Goal: Task Accomplishment & Management: Manage account settings

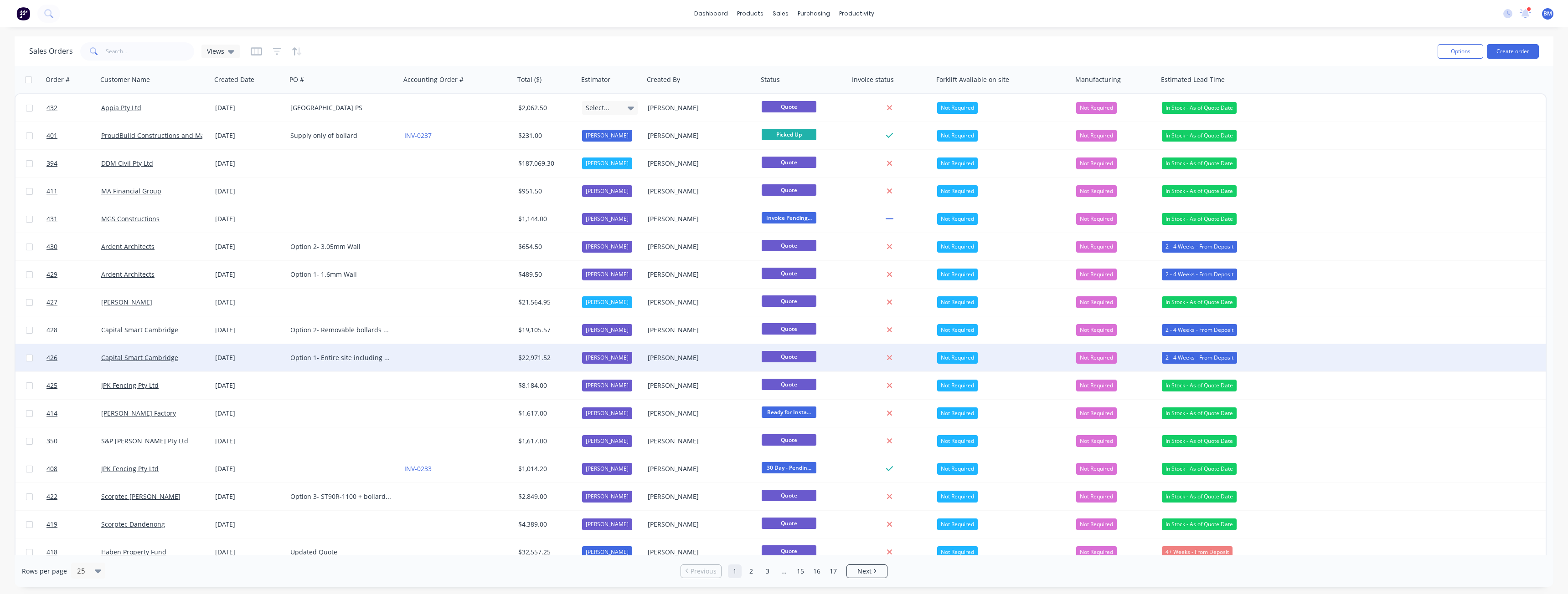
click at [382, 346] on div "Option 1- Entire site including extras." at bounding box center [344, 358] width 114 height 28
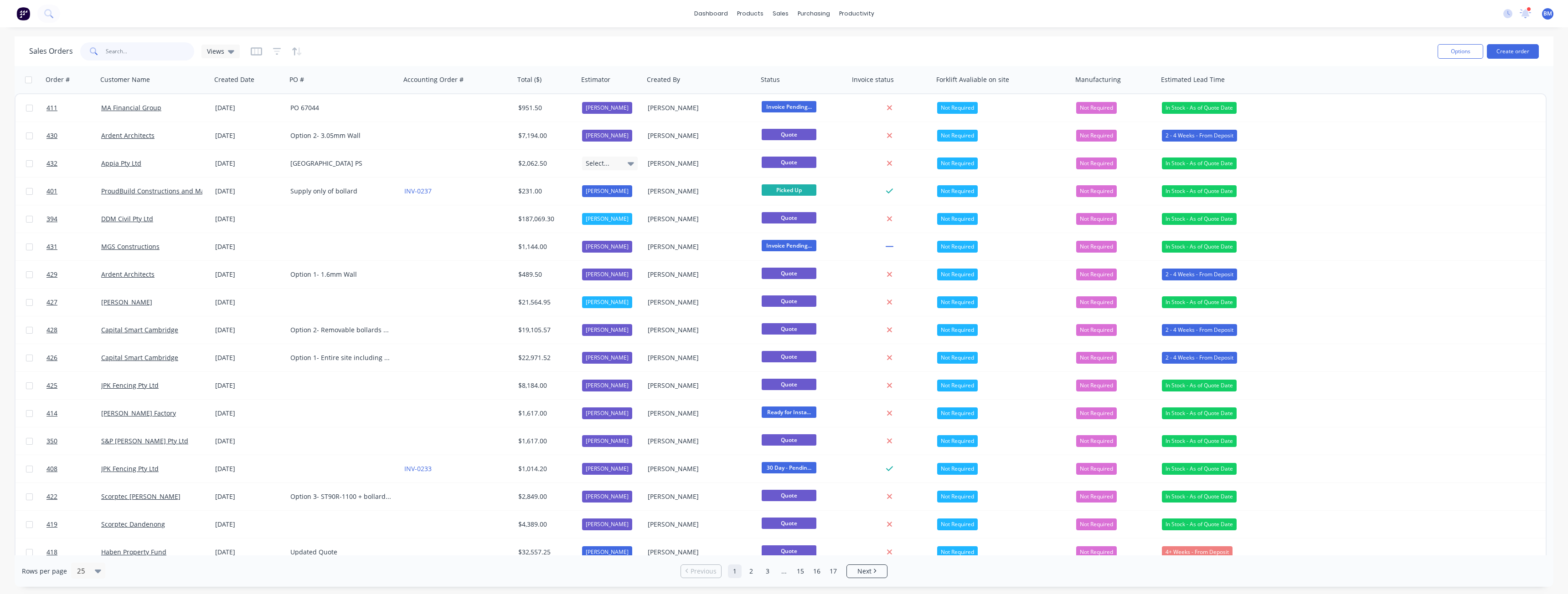
click at [129, 50] on input "text" at bounding box center [150, 51] width 89 height 18
type input "hutch"
click at [142, 53] on input "text" at bounding box center [150, 51] width 89 height 18
type input "hutch"
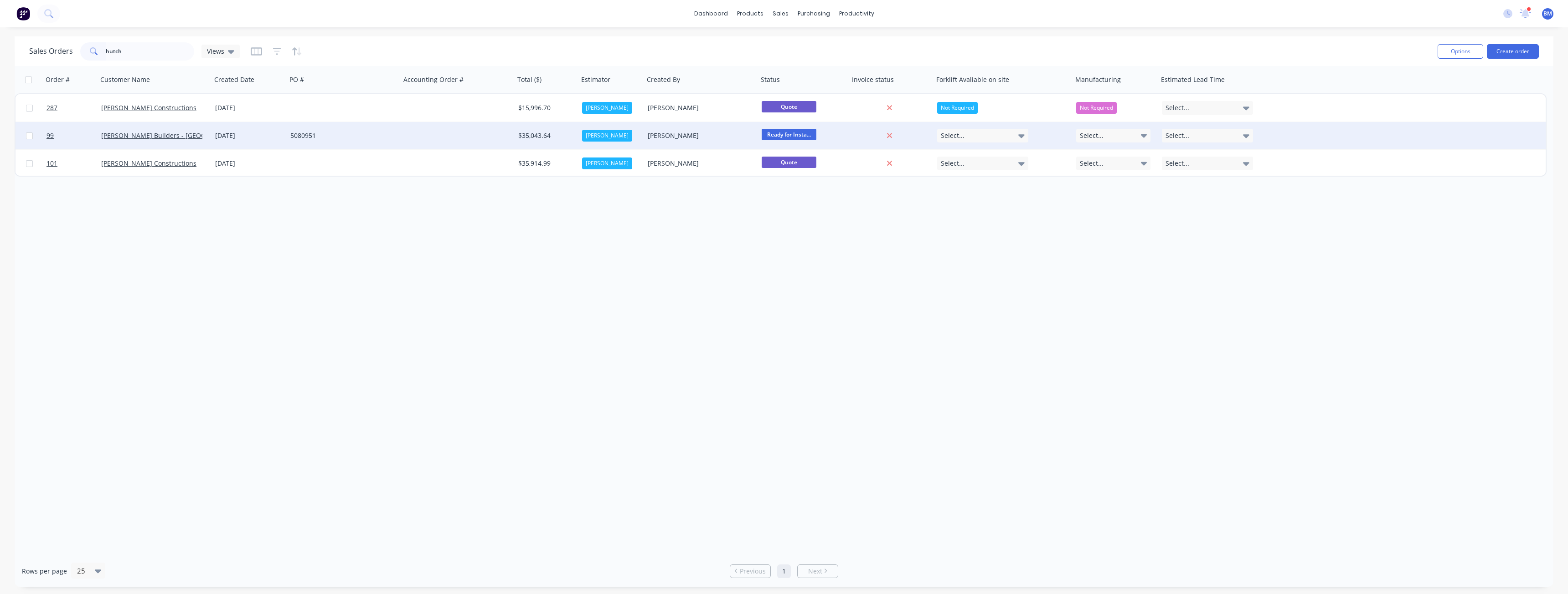
click at [375, 129] on div "5080951" at bounding box center [344, 136] width 114 height 28
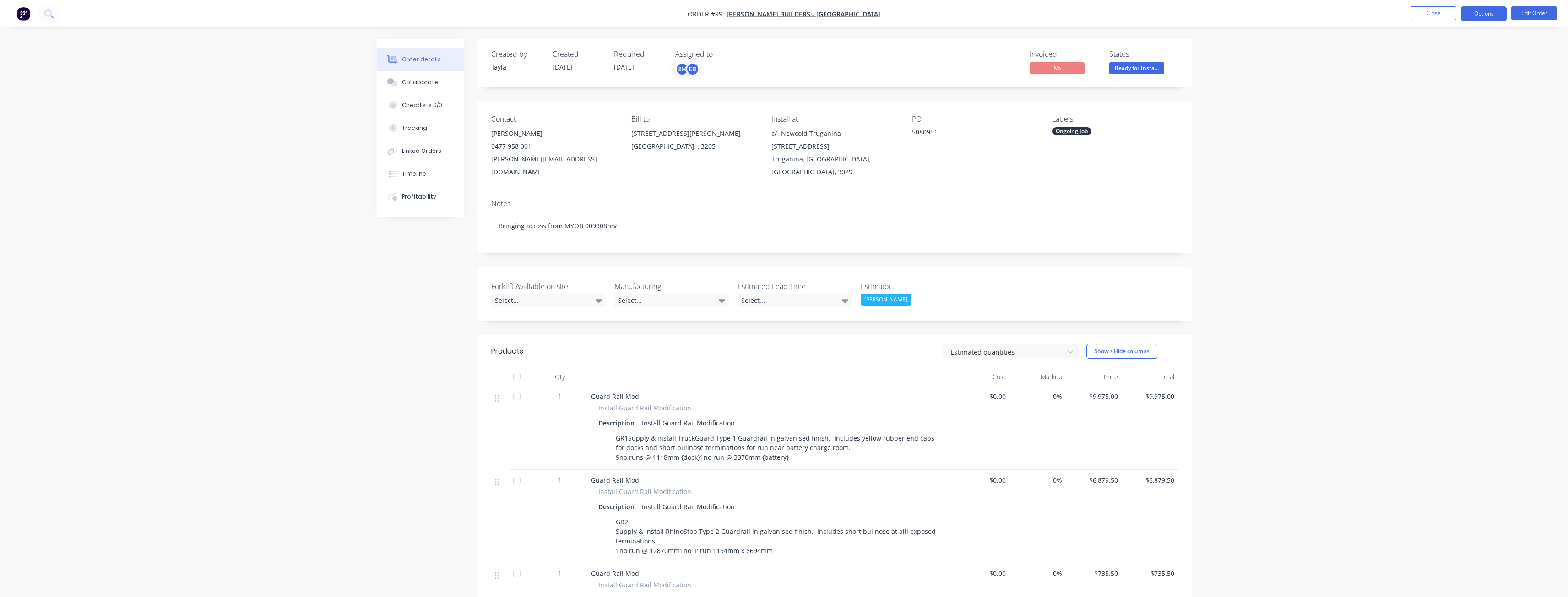
click at [1481, 11] on button "Options" at bounding box center [1483, 13] width 46 height 15
click at [1443, 73] on div "Partial Invoice" at bounding box center [1456, 73] width 84 height 13
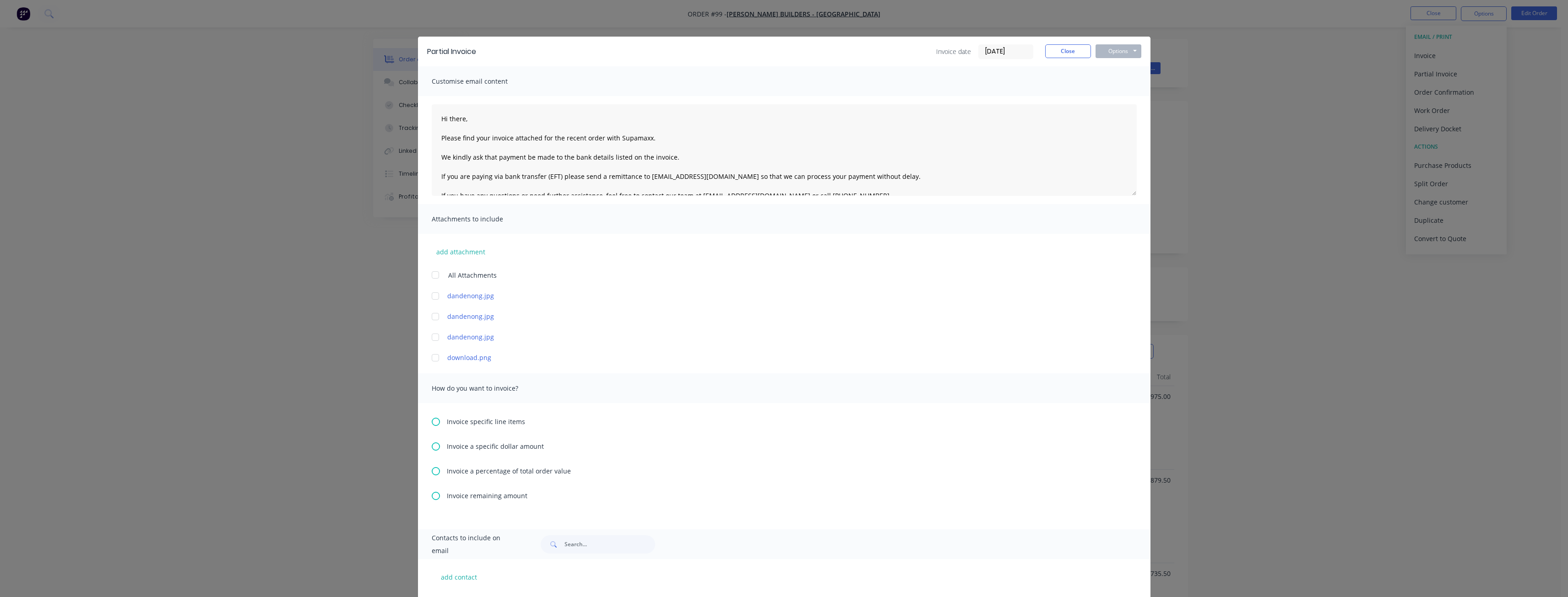
click at [432, 420] on icon at bounding box center [436, 422] width 8 height 8
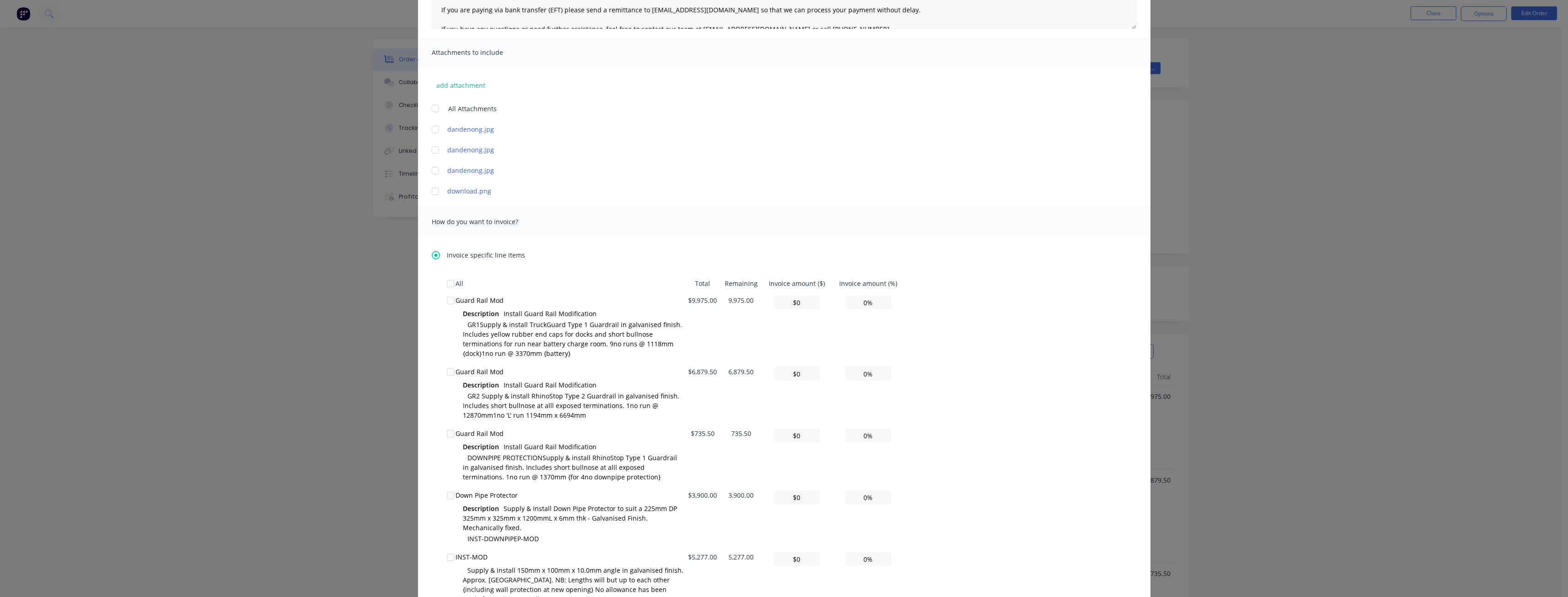
scroll to position [183, 0]
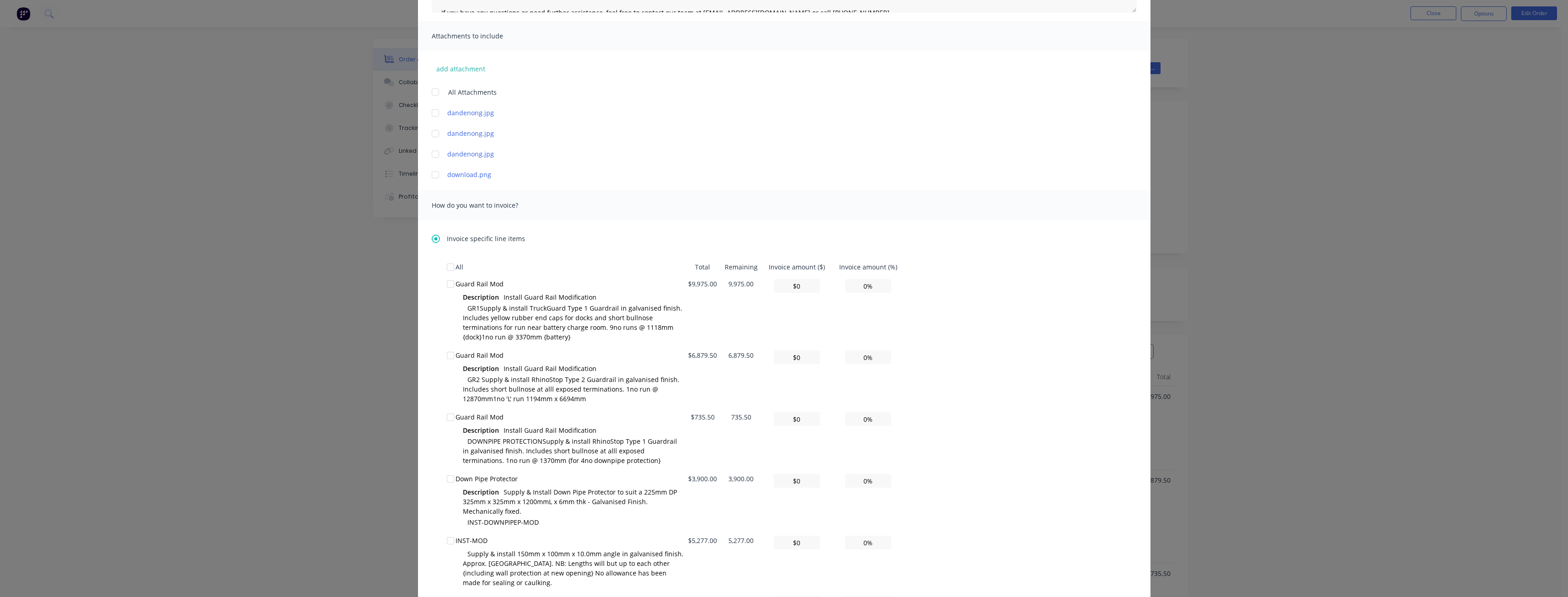
click at [447, 285] on div at bounding box center [450, 284] width 19 height 19
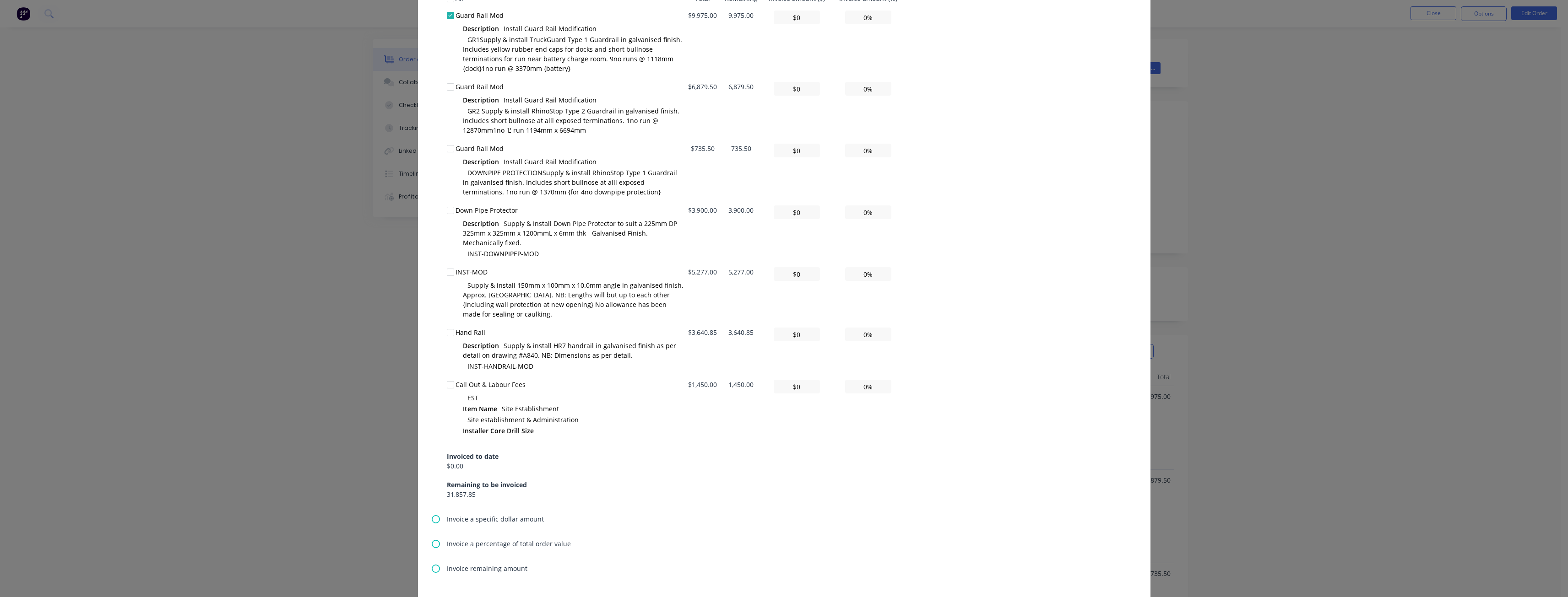
scroll to position [366, 0]
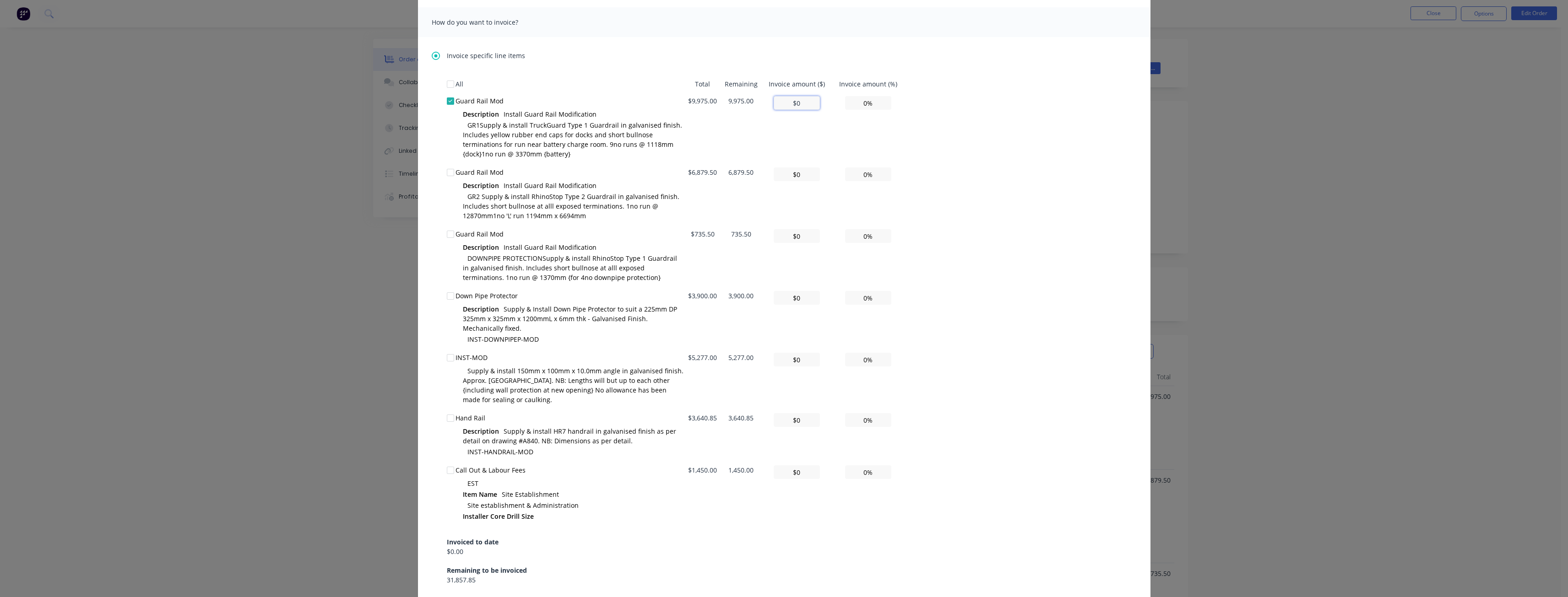
click at [798, 101] on input "$0" at bounding box center [797, 103] width 46 height 14
type input "$9"
type input "0.09%"
type input "$99"
type input "0.99%"
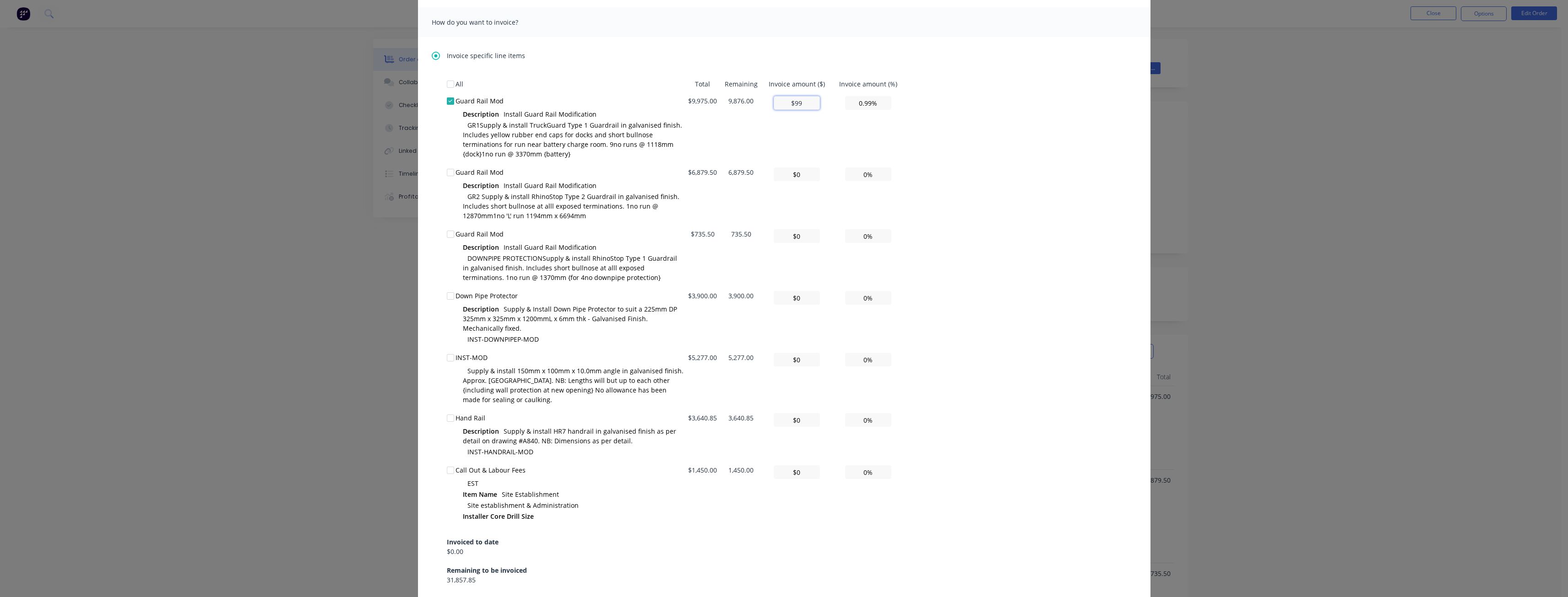
type input "$997"
type input "9.99%"
type input "$9,975"
type input "100.00%"
type input "$9,975"
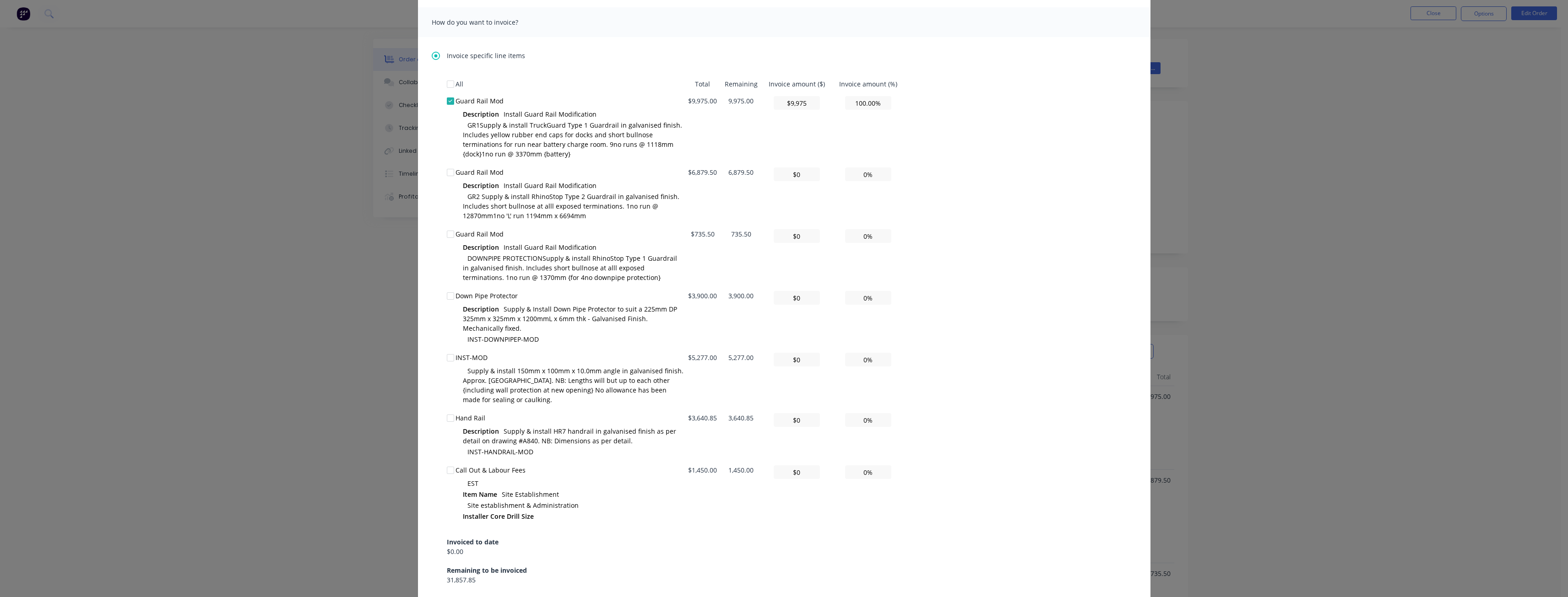
click at [1018, 90] on div "All Total Remaining Invoice amount ($) Invoice amount (%) Guard Rail Mod Descri…" at bounding box center [784, 331] width 675 height 510
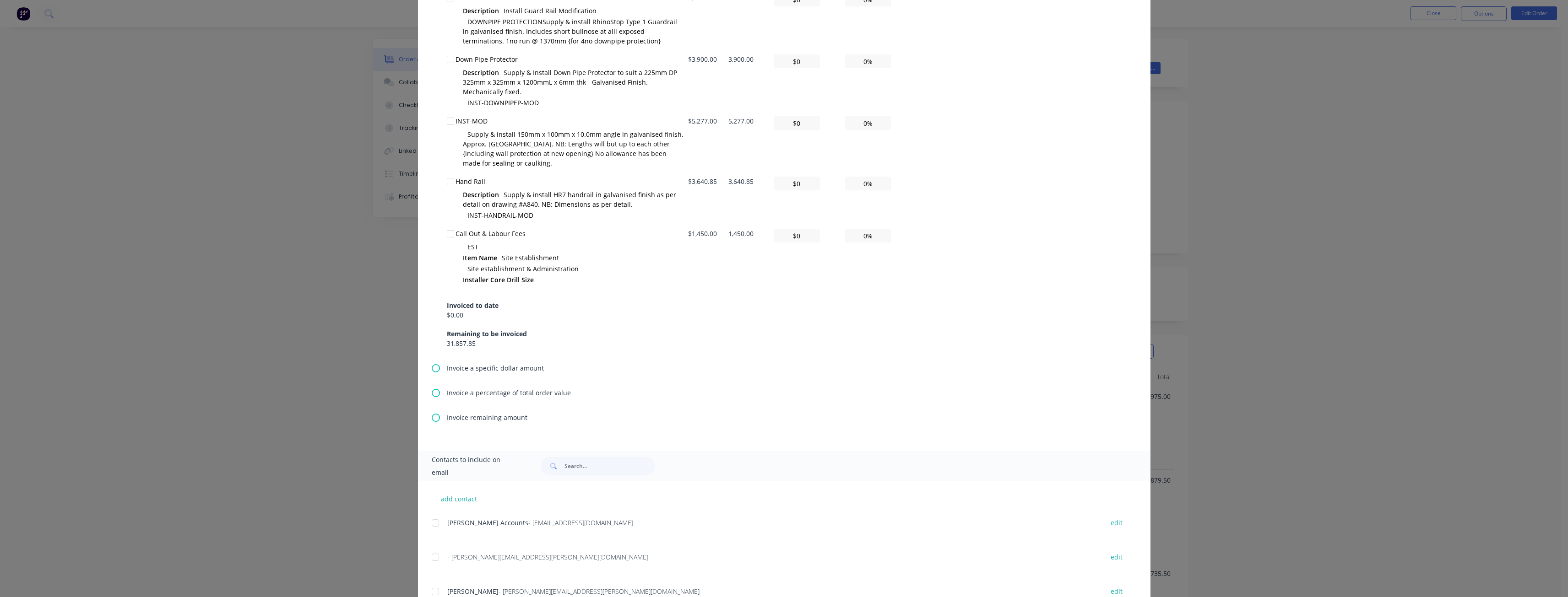
scroll to position [673, 0]
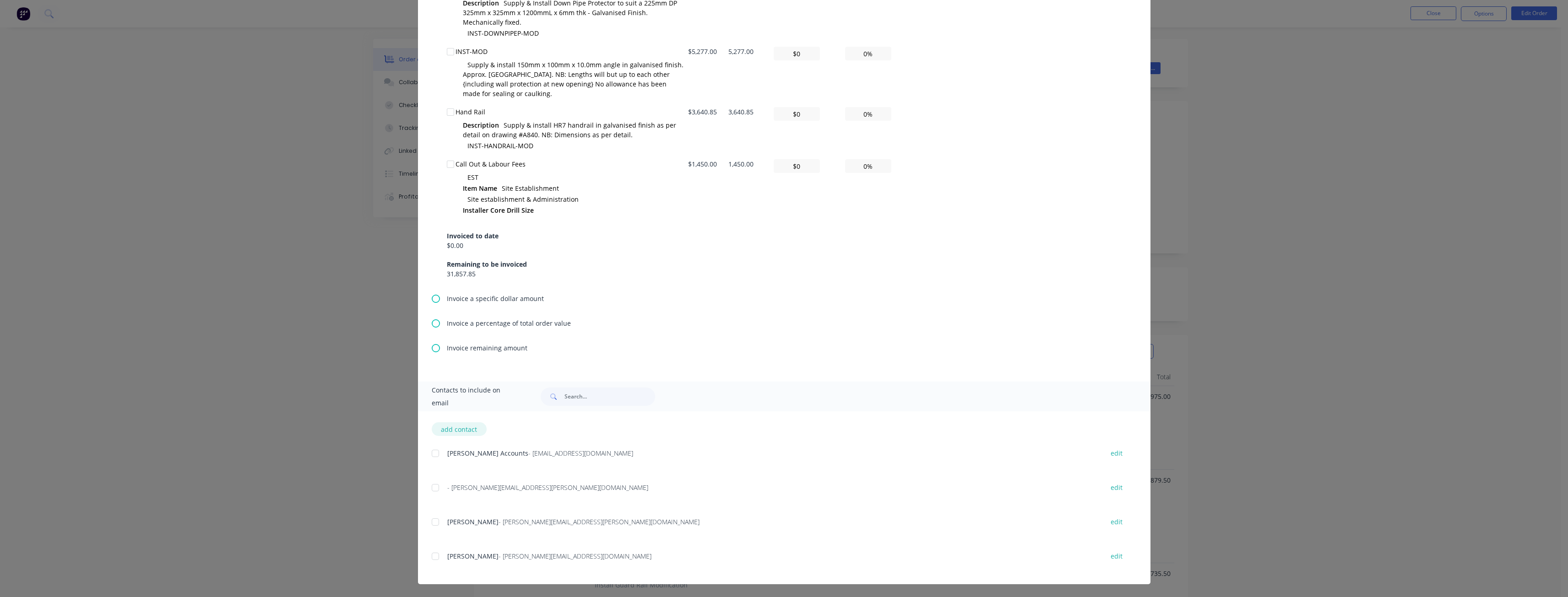
click at [461, 427] on button "add contact" at bounding box center [459, 429] width 55 height 14
select select "AU"
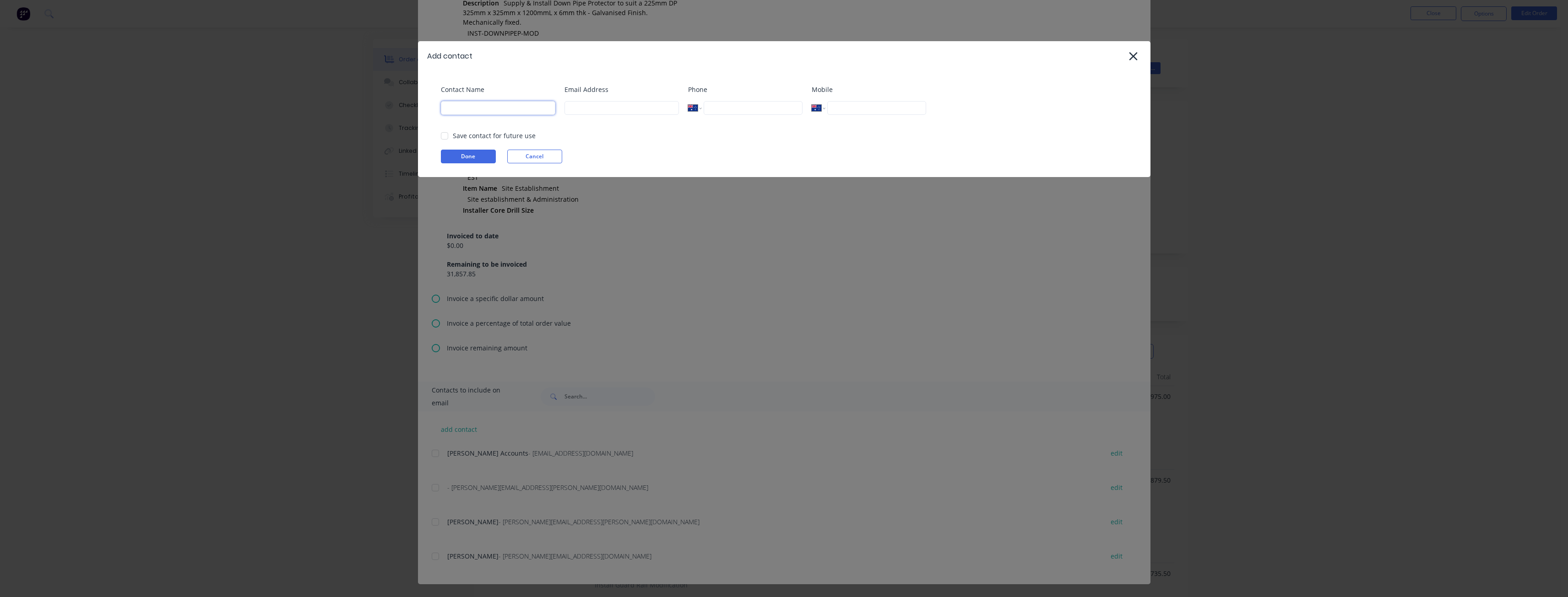
click at [491, 110] on input at bounding box center [498, 108] width 114 height 14
type input "[PERSON_NAME]"
click at [616, 108] on input at bounding box center [622, 108] width 114 height 14
type input "budd@supamaxx.com.au"
type input "0474 196 301"
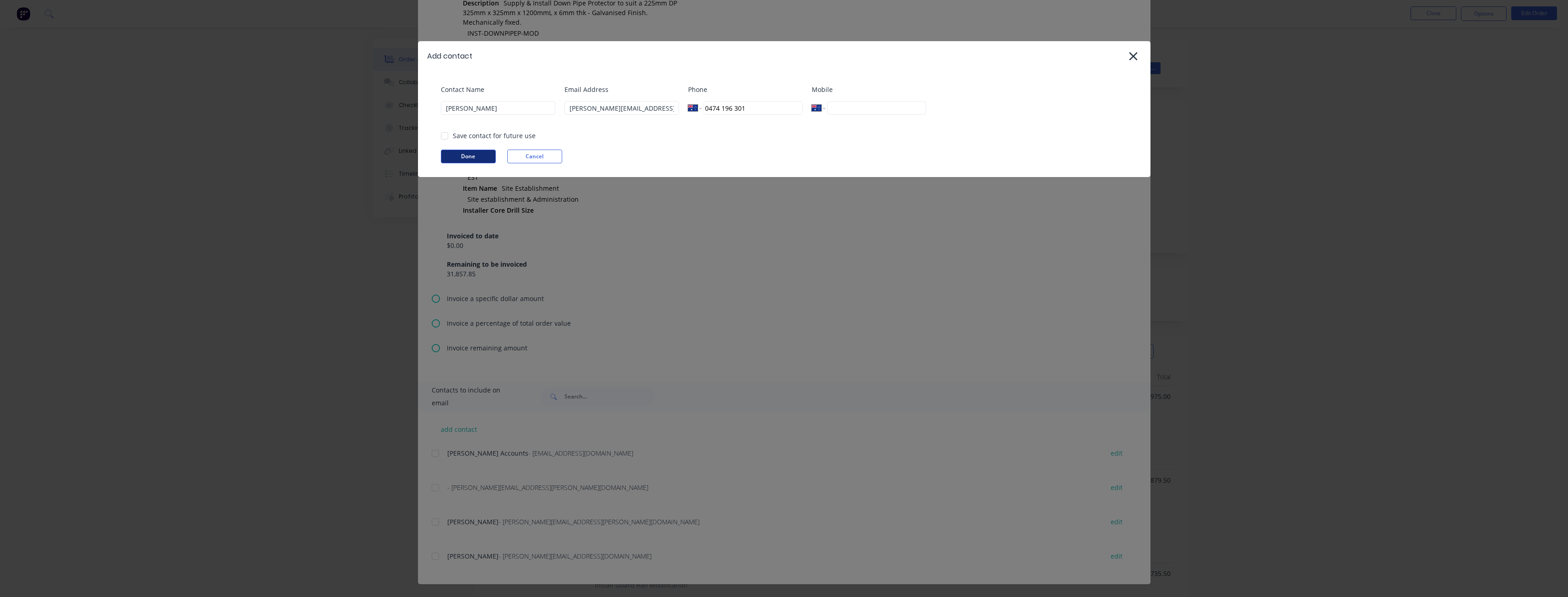
click at [478, 151] on button "Done" at bounding box center [468, 157] width 55 height 14
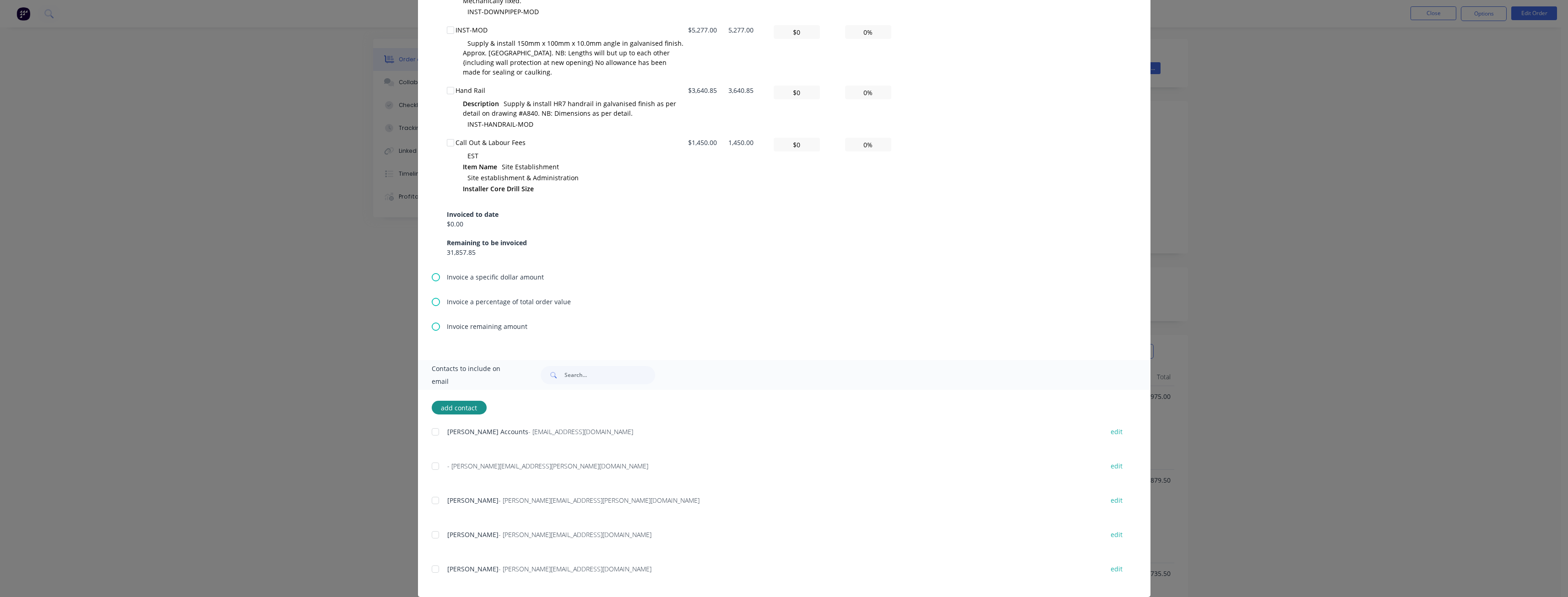
scroll to position [707, 0]
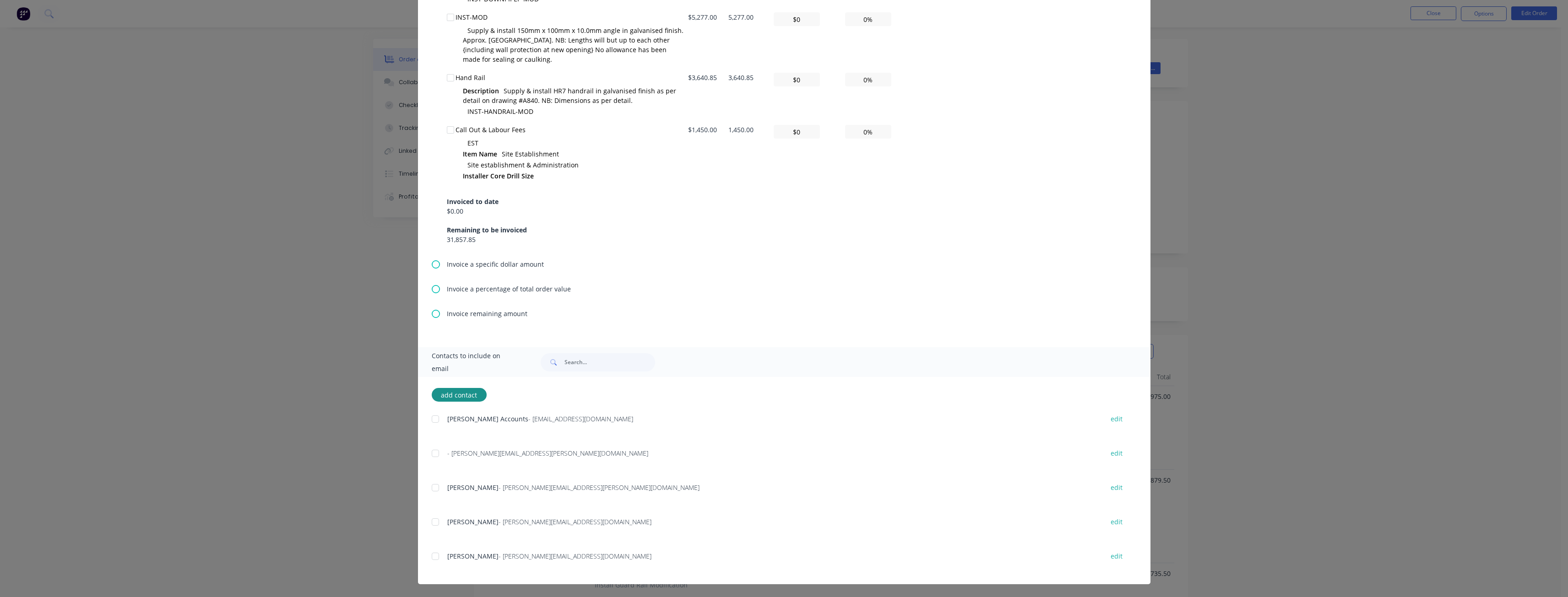
click at [433, 555] on div at bounding box center [436, 557] width 19 height 19
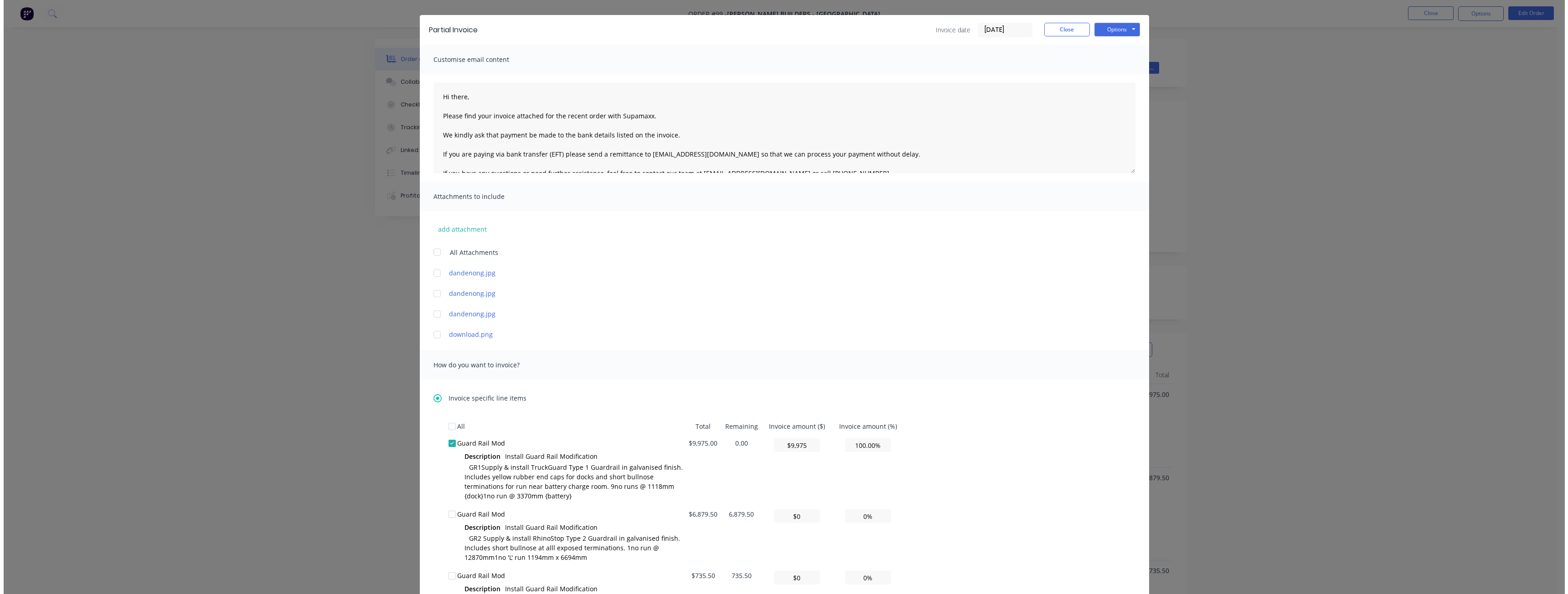
scroll to position [20, 0]
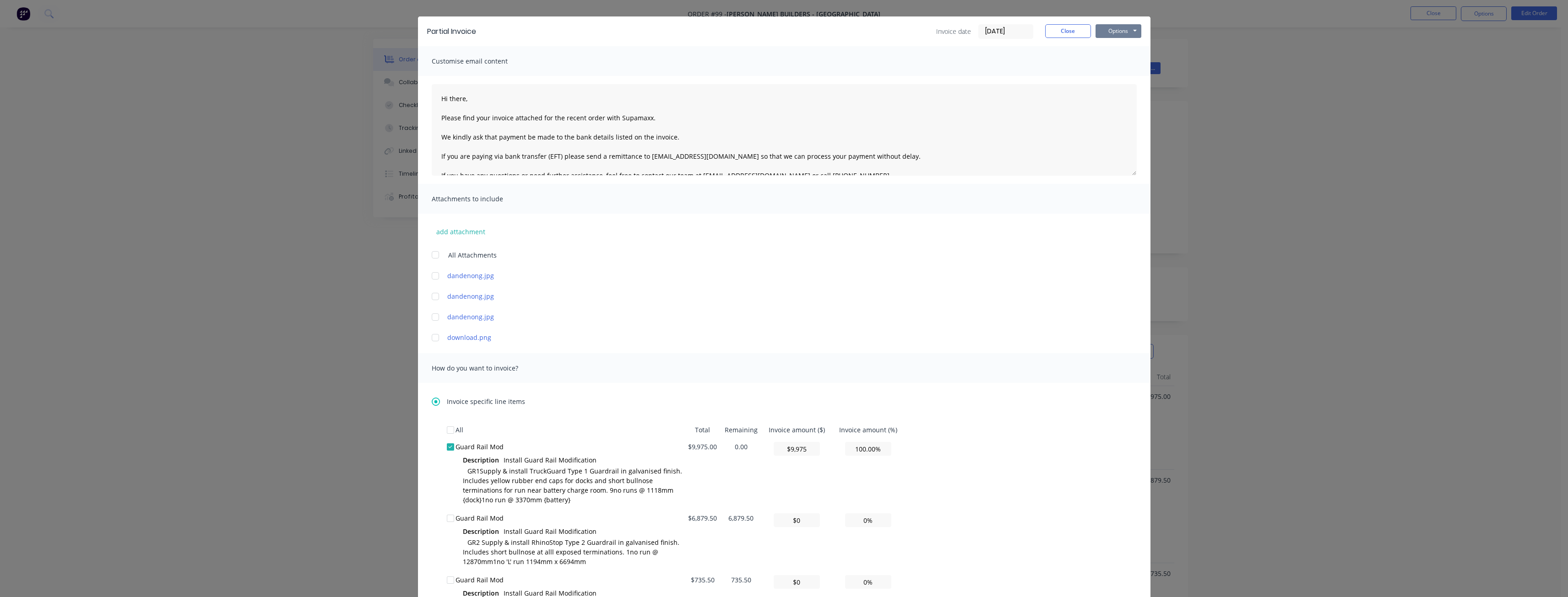
click at [1115, 30] on button "Options" at bounding box center [1118, 31] width 46 height 14
click at [1117, 43] on button "Preview" at bounding box center [1125, 48] width 59 height 15
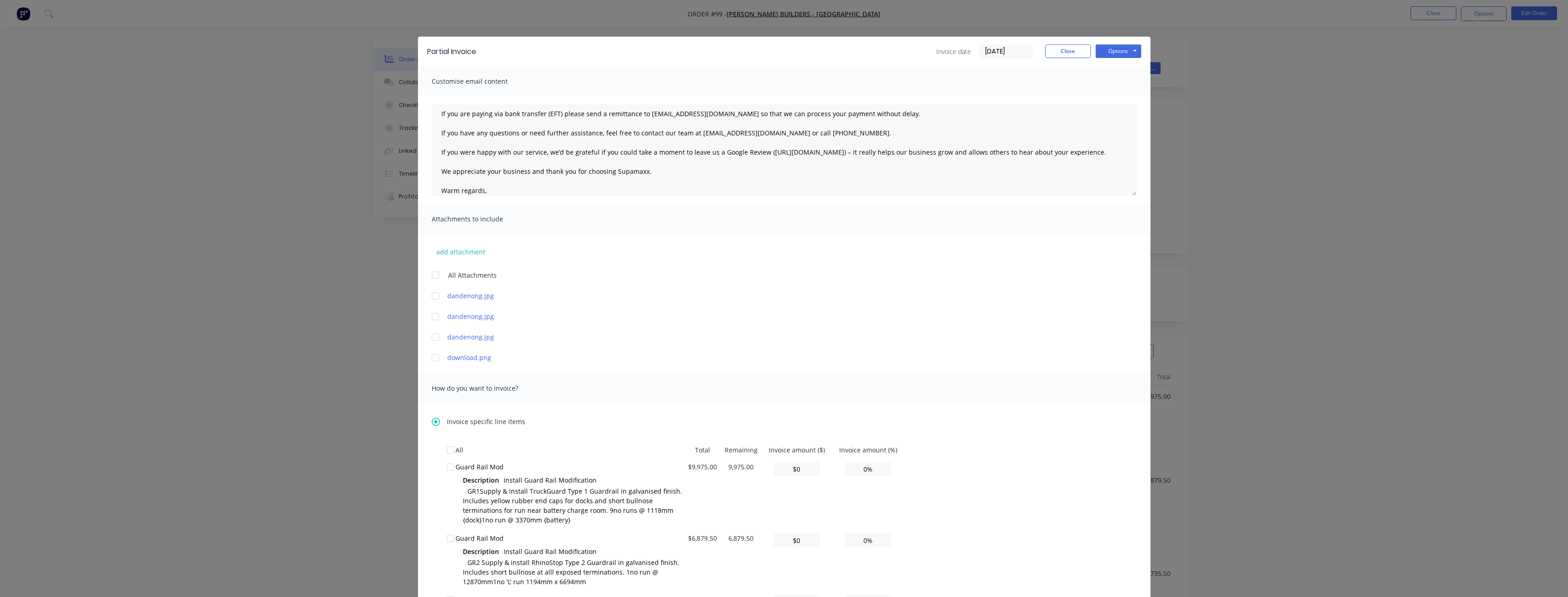
scroll to position [0, 0]
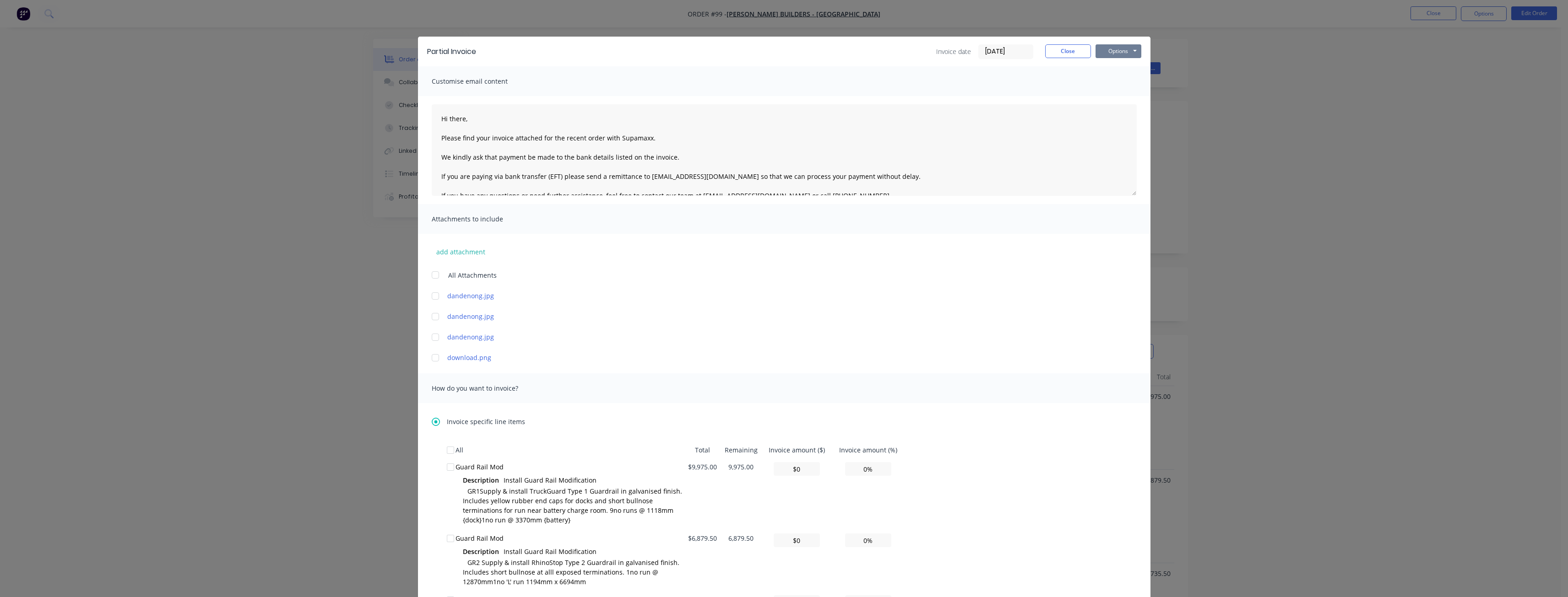
click at [1110, 48] on button "Options" at bounding box center [1118, 51] width 46 height 14
click at [1115, 96] on button "Email" at bounding box center [1125, 98] width 59 height 15
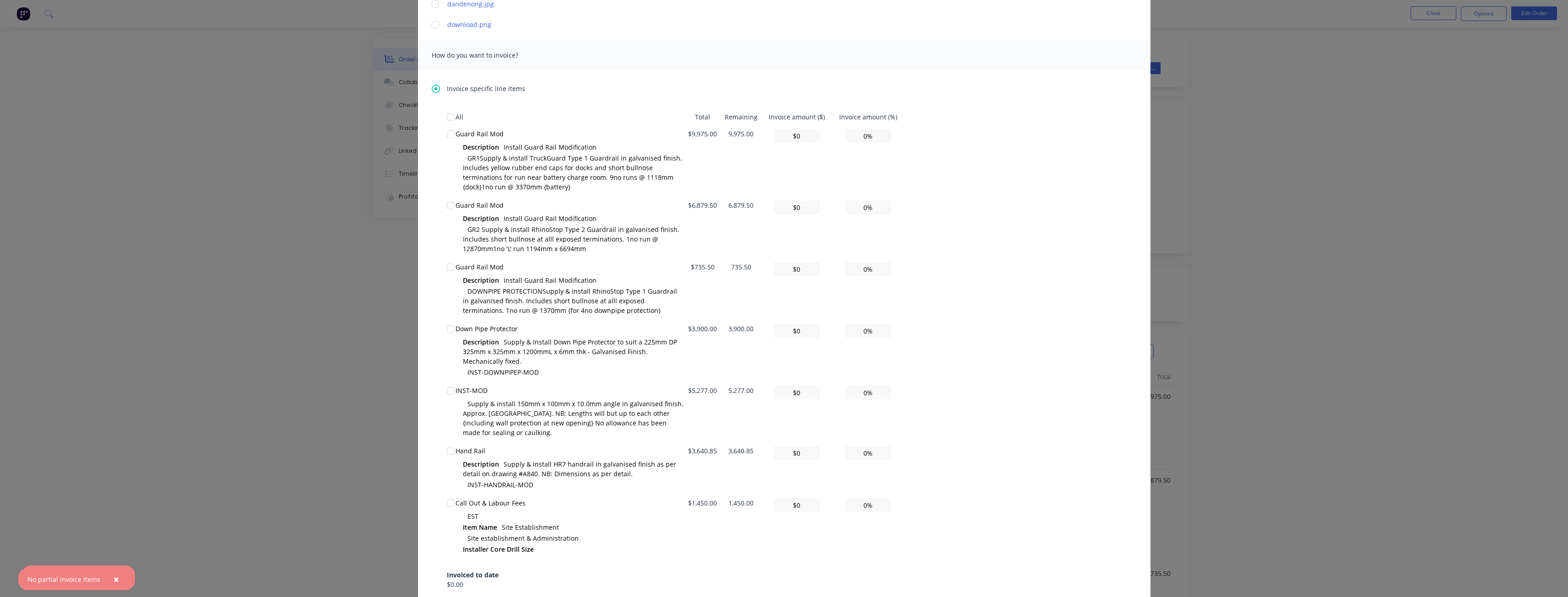
scroll to position [203, 0]
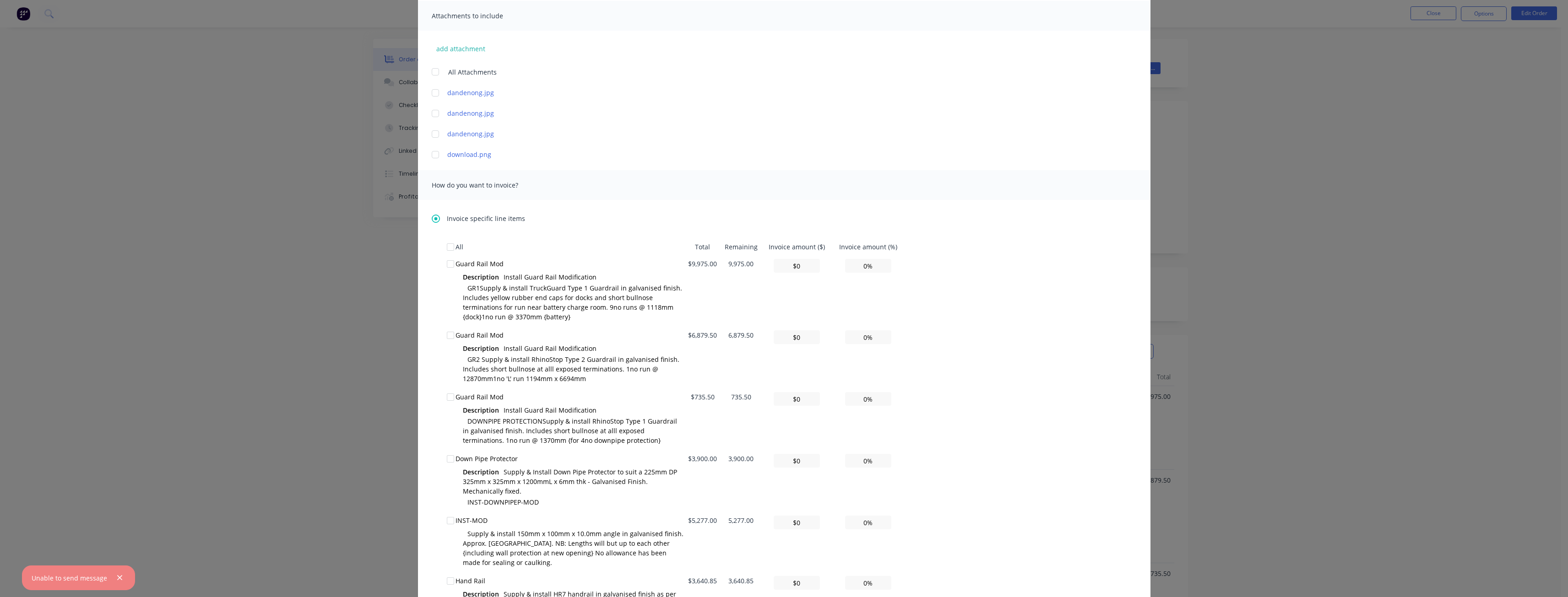
click at [448, 263] on div at bounding box center [450, 264] width 19 height 19
click at [803, 266] on input "$0" at bounding box center [797, 266] width 46 height 14
type input "$9"
type input "0.09%"
type input "$99"
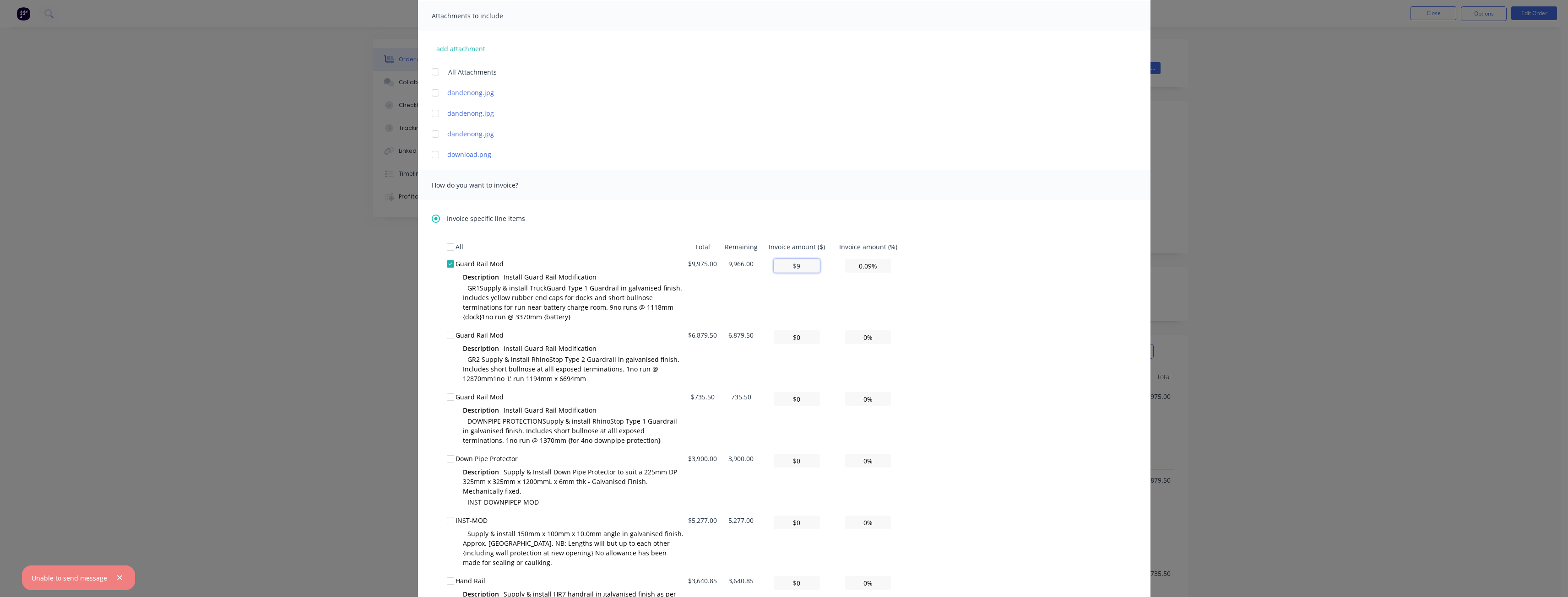
type input "0.99%"
type input "$997"
type input "9.99%"
type input "$9,975"
type input "100.00%"
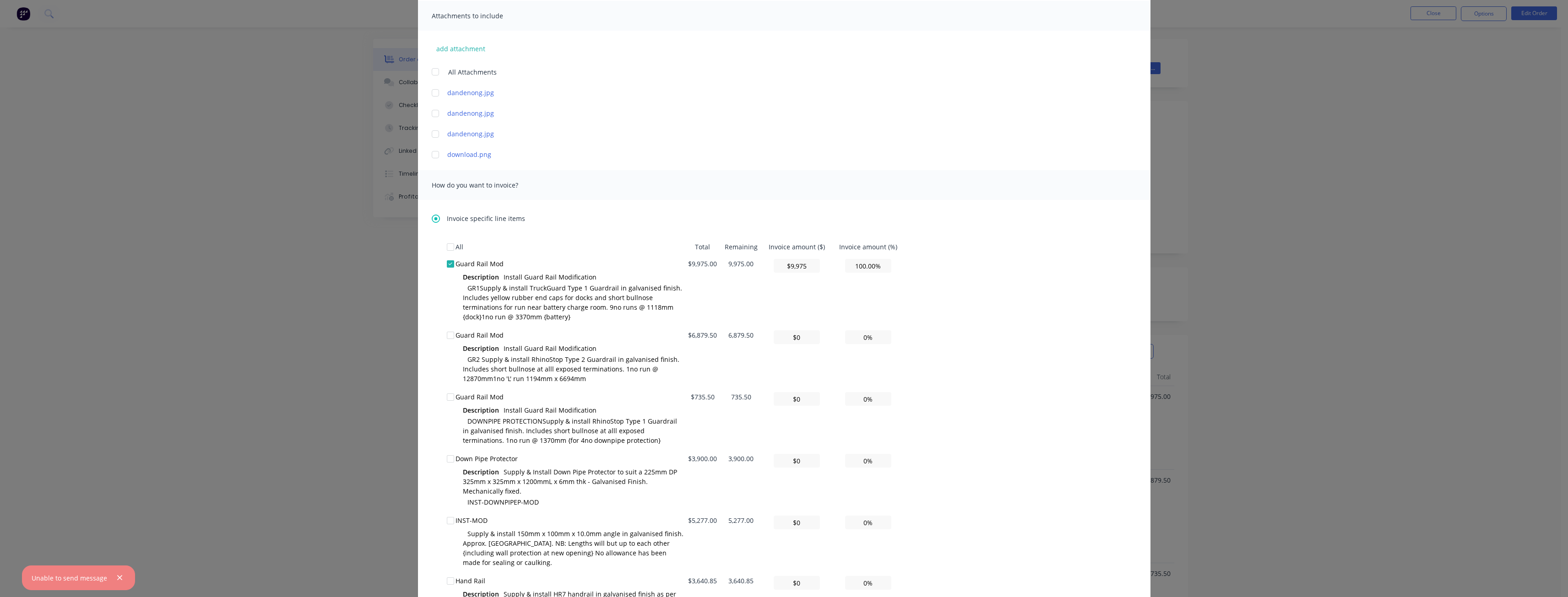
type input "$9,975"
click at [1061, 304] on div "All Total Remaining Invoice amount ($) Invoice amount (%) Guard Rail Mod Descri…" at bounding box center [784, 494] width 675 height 510
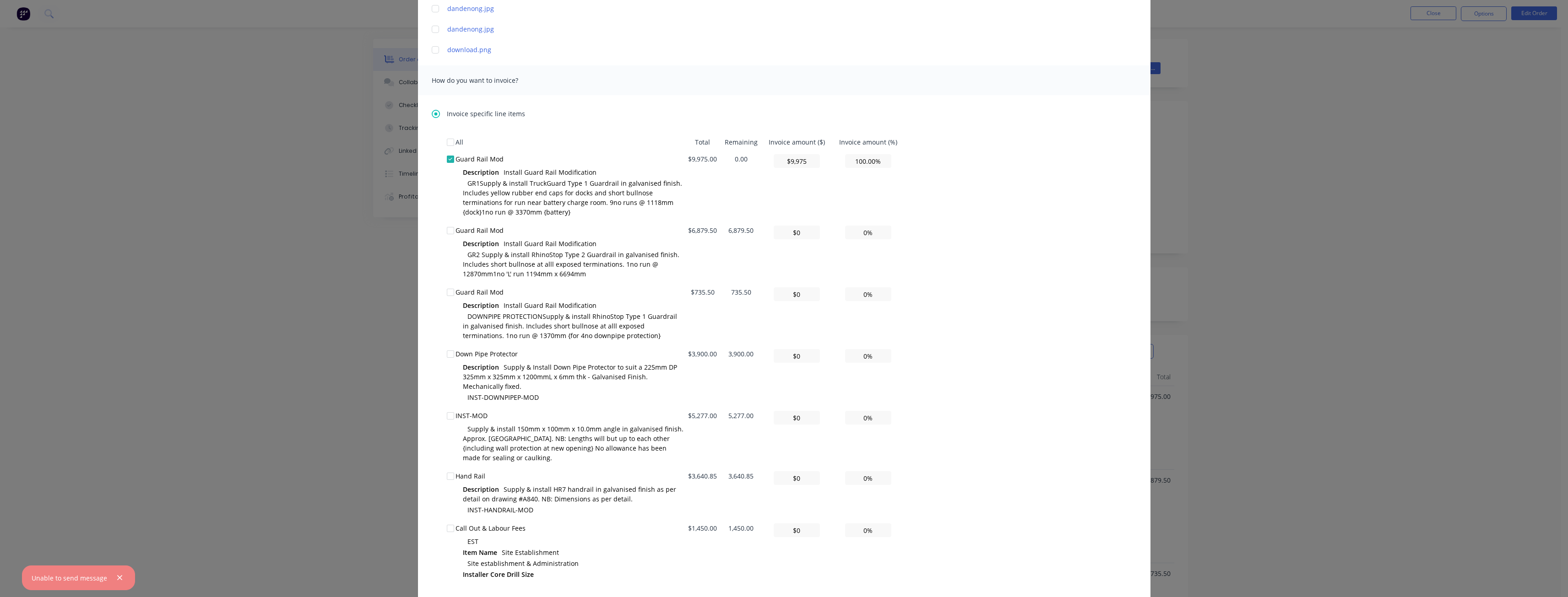
scroll to position [0, 0]
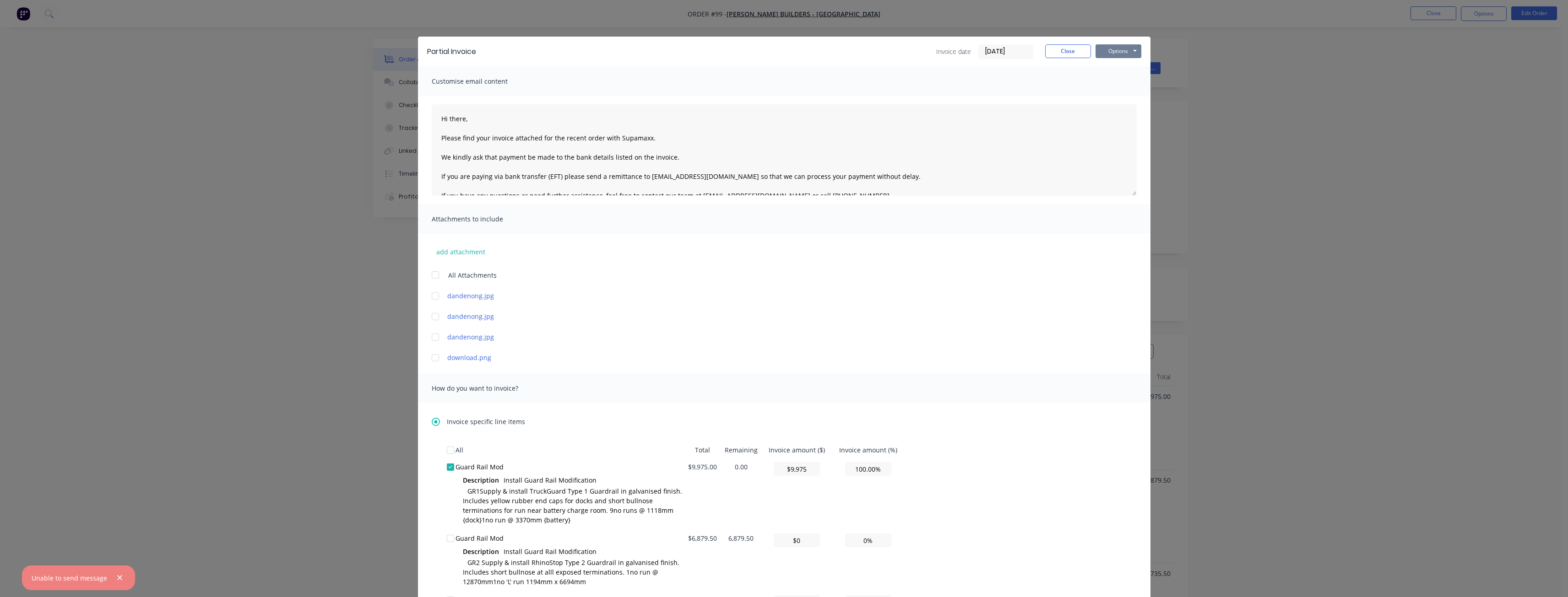
click at [1118, 49] on button "Options" at bounding box center [1118, 51] width 46 height 14
click at [1113, 100] on button "Email" at bounding box center [1125, 98] width 59 height 15
click at [117, 578] on icon "button" at bounding box center [120, 578] width 5 height 5
click at [75, 575] on icon "button" at bounding box center [76, 578] width 6 height 8
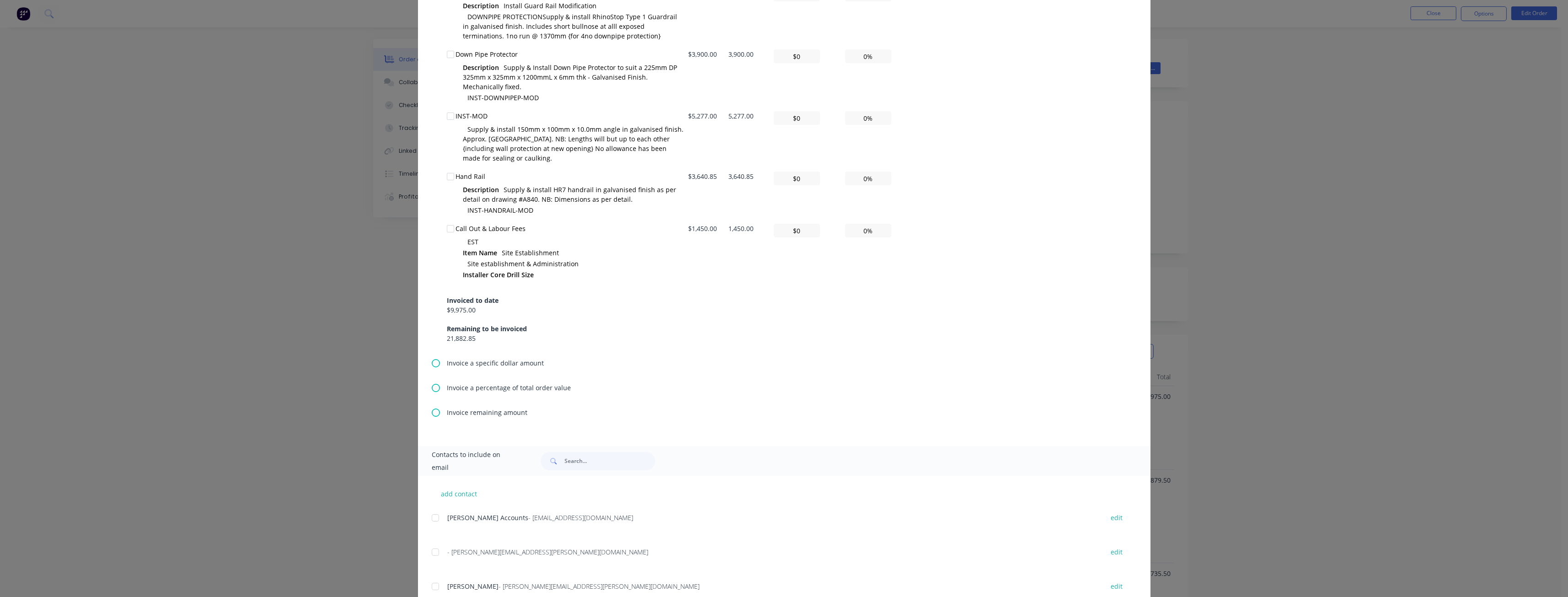
scroll to position [707, 0]
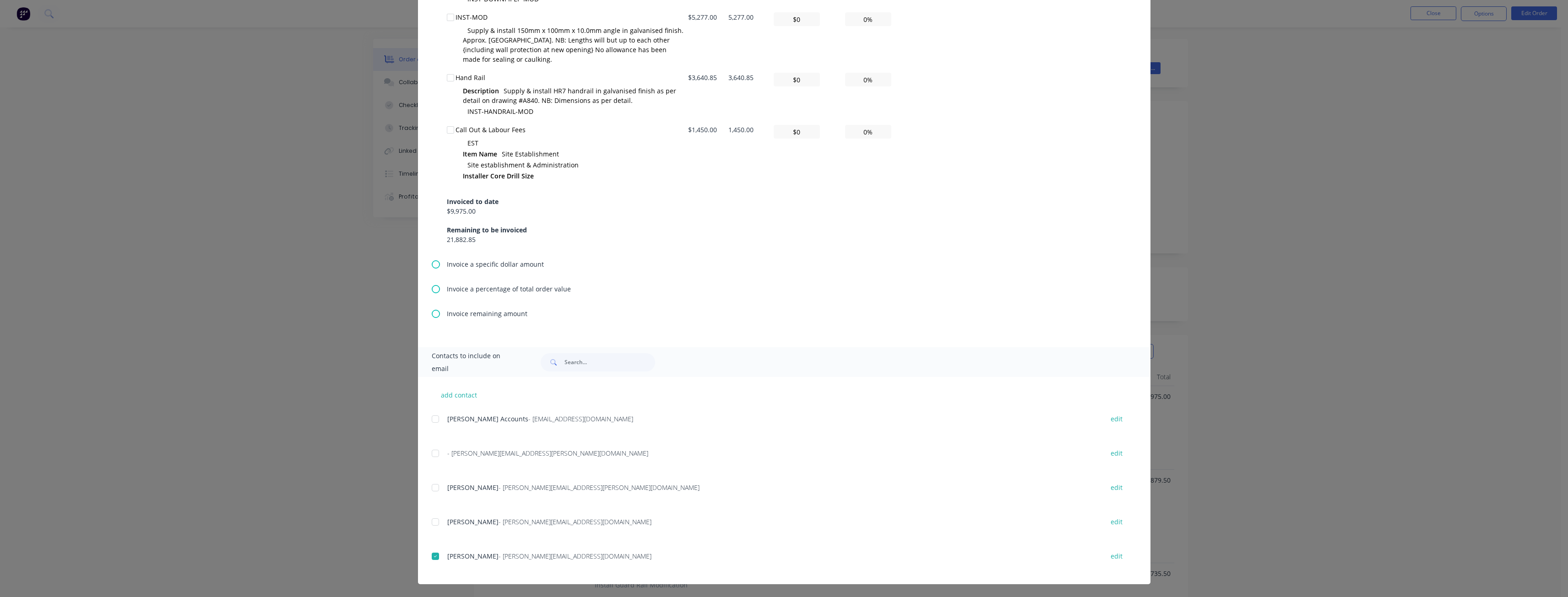
drag, startPoint x: 617, startPoint y: 417, endPoint x: 524, endPoint y: 422, distance: 93.1
click at [524, 422] on div "Patrick Murphy Accounts - ap@hutchinsonbuilders.com.au" at bounding box center [770, 419] width 647 height 9
copy span "ap@hutchinsonbuilders.com.au"
click at [226, 359] on div "Partial Invoice Invoice date 30/09/25 Close Options Preview Print Email Customi…" at bounding box center [784, 298] width 1568 height 597
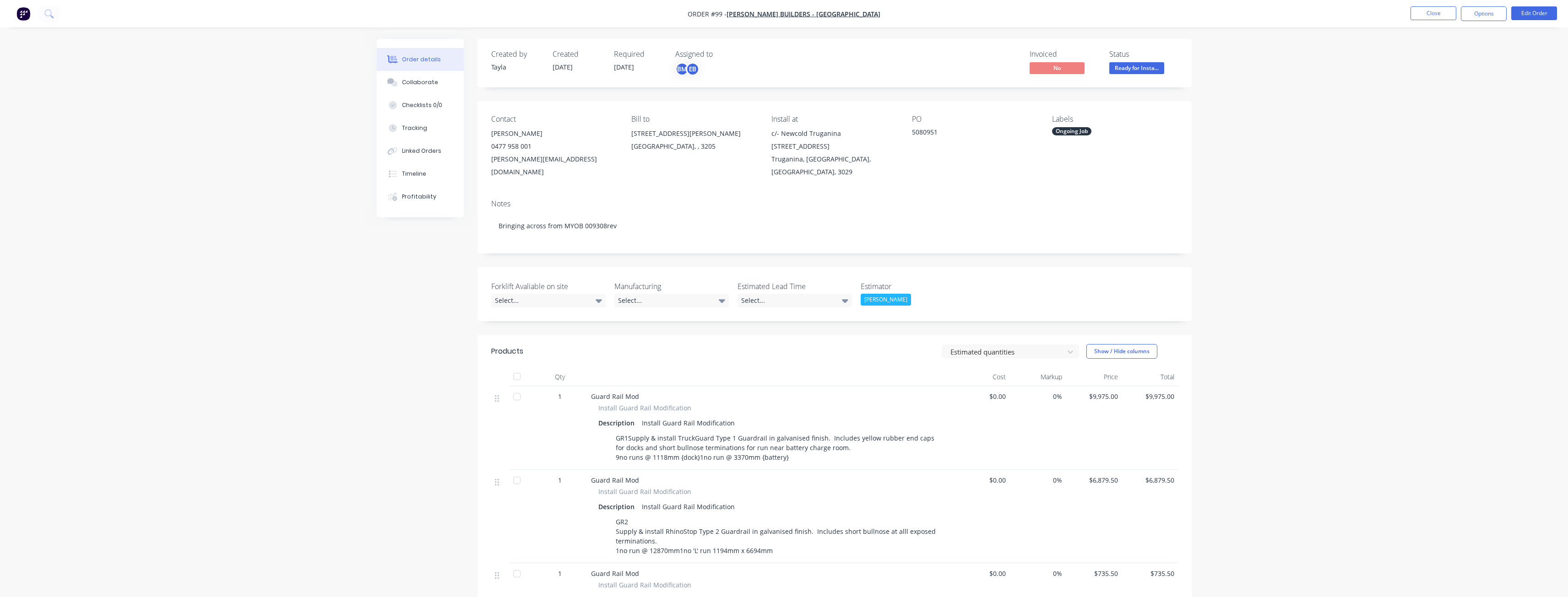
click at [274, 185] on div "Order details Collaborate Checklists 0/0 Tracking Linked Orders Timeline Profit…" at bounding box center [784, 531] width 1568 height 1061
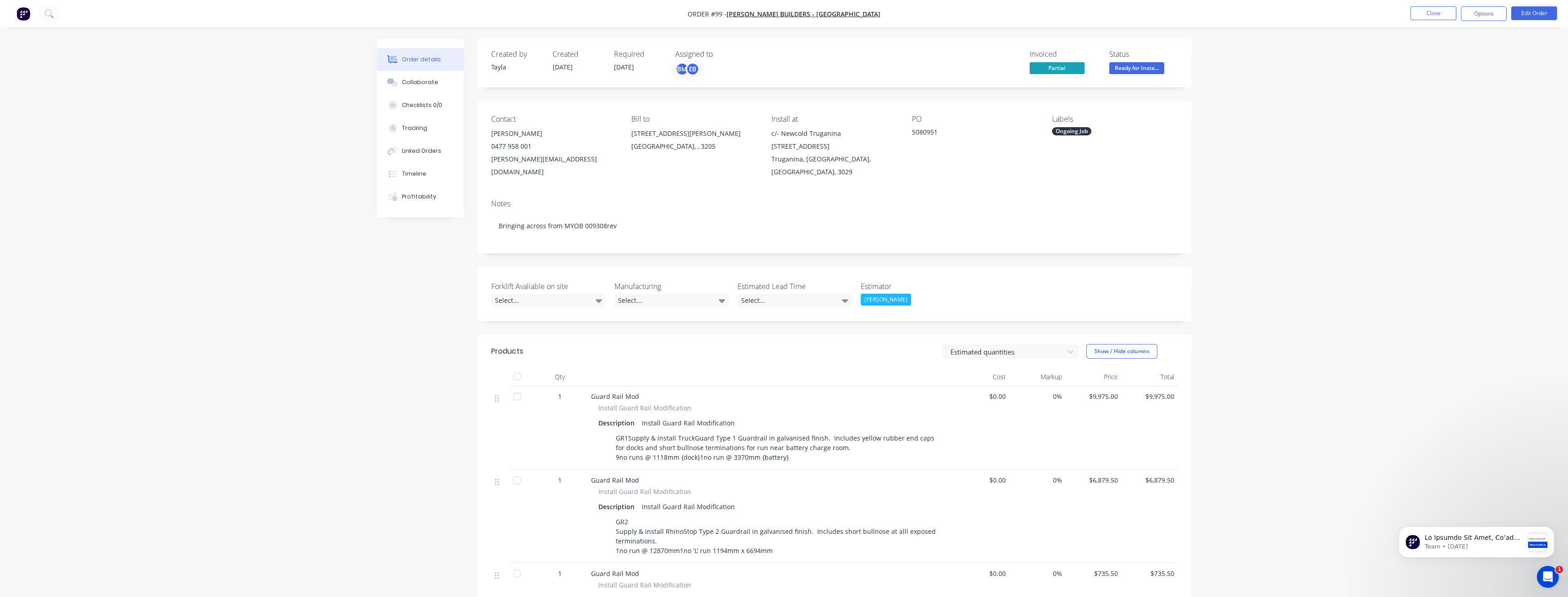
click at [270, 171] on div "Order details Collaborate Checklists 0/0 Tracking Linked Orders Timeline Profit…" at bounding box center [784, 531] width 1568 height 1061
click at [157, 260] on div "Order details Collaborate Checklists 0/0 Tracking Linked Orders Timeline Profit…" at bounding box center [784, 531] width 1568 height 1061
click at [244, 318] on div "Order details Collaborate Checklists 0/0 Tracking Linked Orders Timeline Profit…" at bounding box center [784, 531] width 1568 height 1061
click at [1149, 67] on span "Ready for Insta..." at bounding box center [1136, 68] width 55 height 12
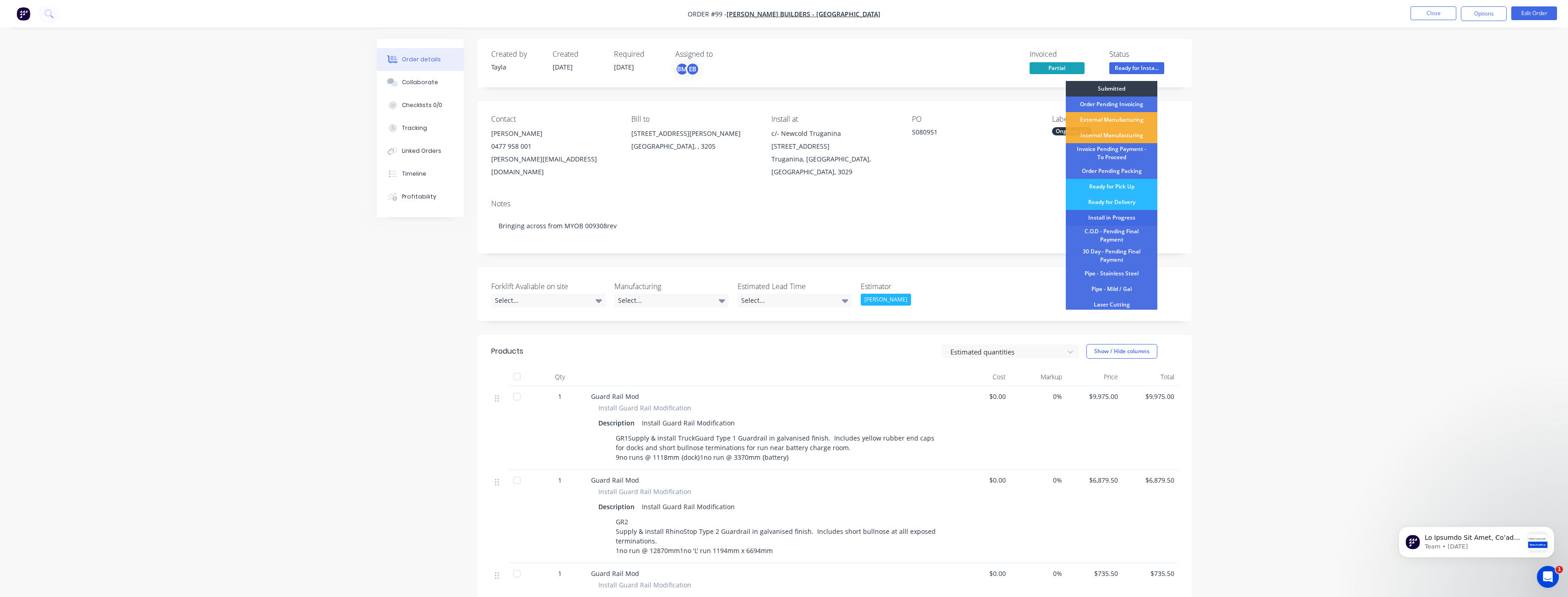
click at [1110, 215] on div "Install in Progress" at bounding box center [1112, 218] width 92 height 15
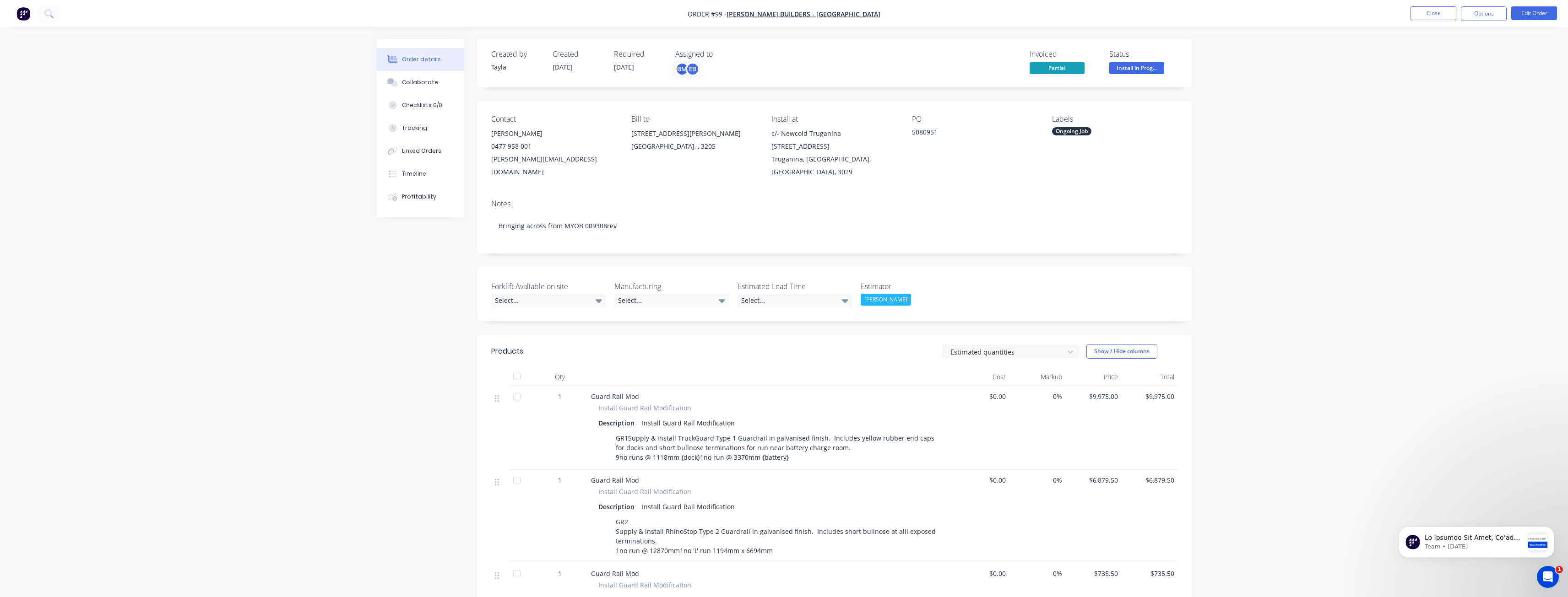
click at [283, 142] on div "Order details Collaborate Checklists 0/0 Tracking Linked Orders Timeline Profit…" at bounding box center [784, 531] width 1568 height 1061
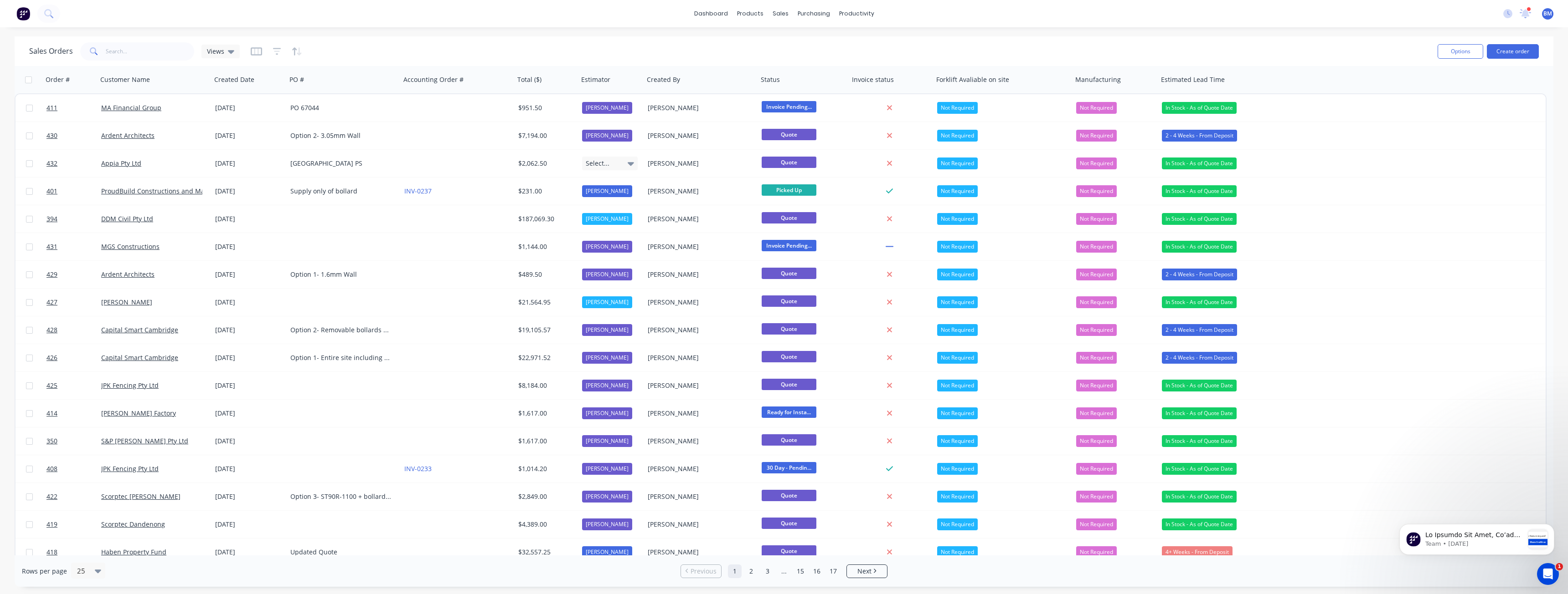
click at [271, 15] on div "dashboard products sales purchasing productivity dashboard products Product Cat…" at bounding box center [784, 14] width 1568 height 28
click at [276, 13] on div "dashboard products sales purchasing productivity dashboard products Product Cat…" at bounding box center [784, 14] width 1568 height 28
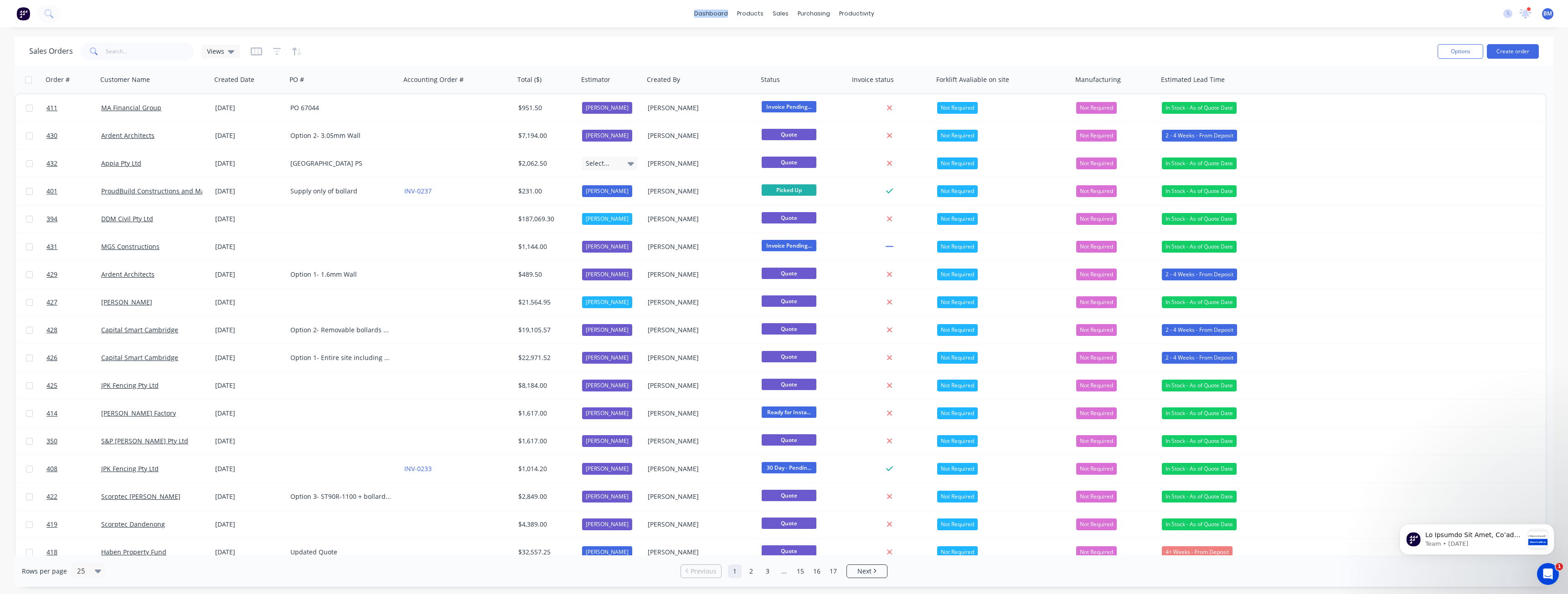
click at [276, 13] on div "dashboard products sales purchasing productivity dashboard products Product Cat…" at bounding box center [784, 14] width 1568 height 28
click at [305, 10] on div "dashboard products sales purchasing productivity dashboard products Product Cat…" at bounding box center [784, 14] width 1568 height 28
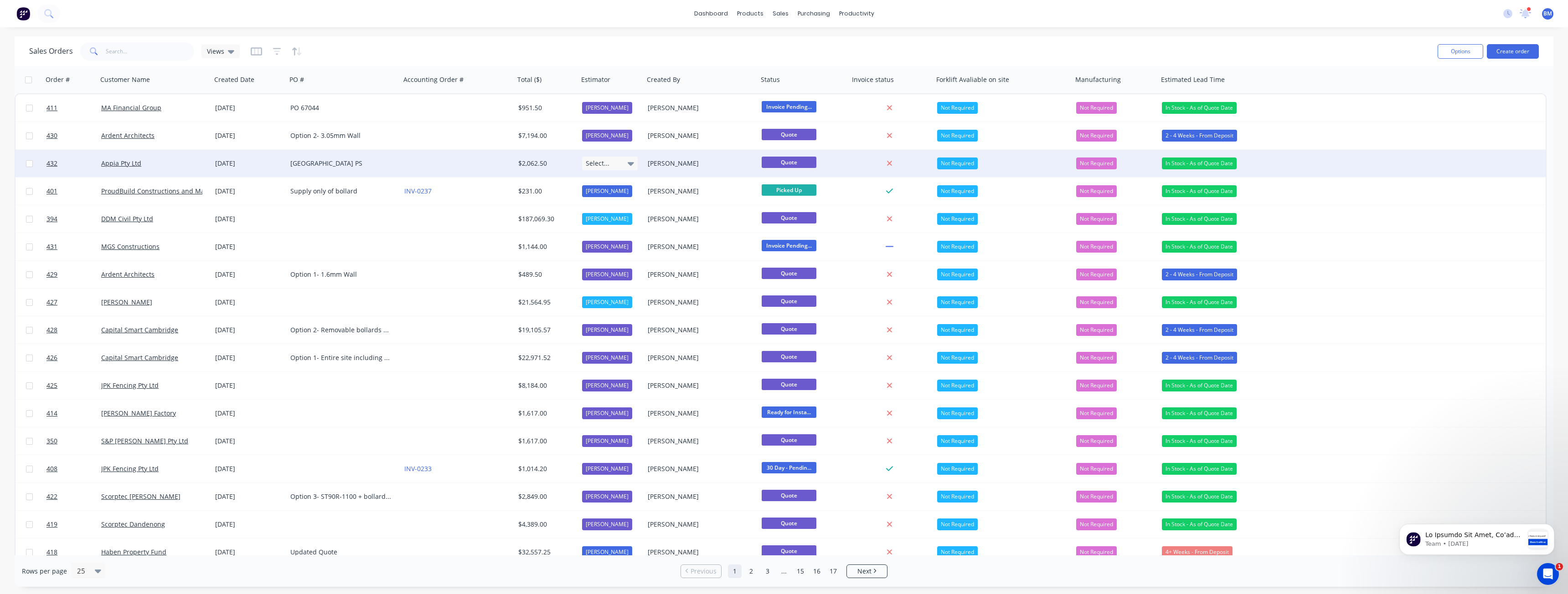
click at [629, 163] on icon at bounding box center [631, 164] width 6 height 4
click at [604, 227] on div "[PERSON_NAME]" at bounding box center [611, 231] width 50 height 13
click at [408, 50] on div "Sales Orders Views" at bounding box center [730, 51] width 1401 height 22
click at [430, 47] on div "Sales Orders Views" at bounding box center [730, 51] width 1401 height 22
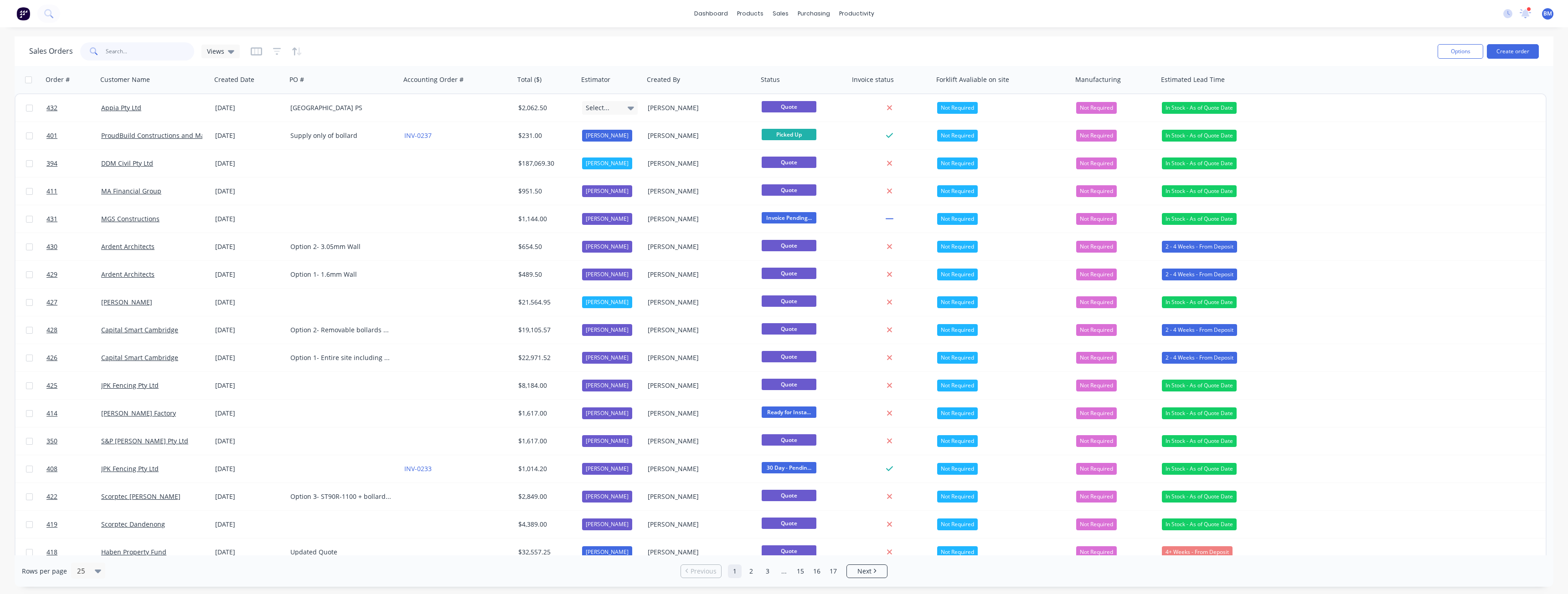
click at [149, 52] on input "text" at bounding box center [150, 51] width 89 height 18
type input "ddm"
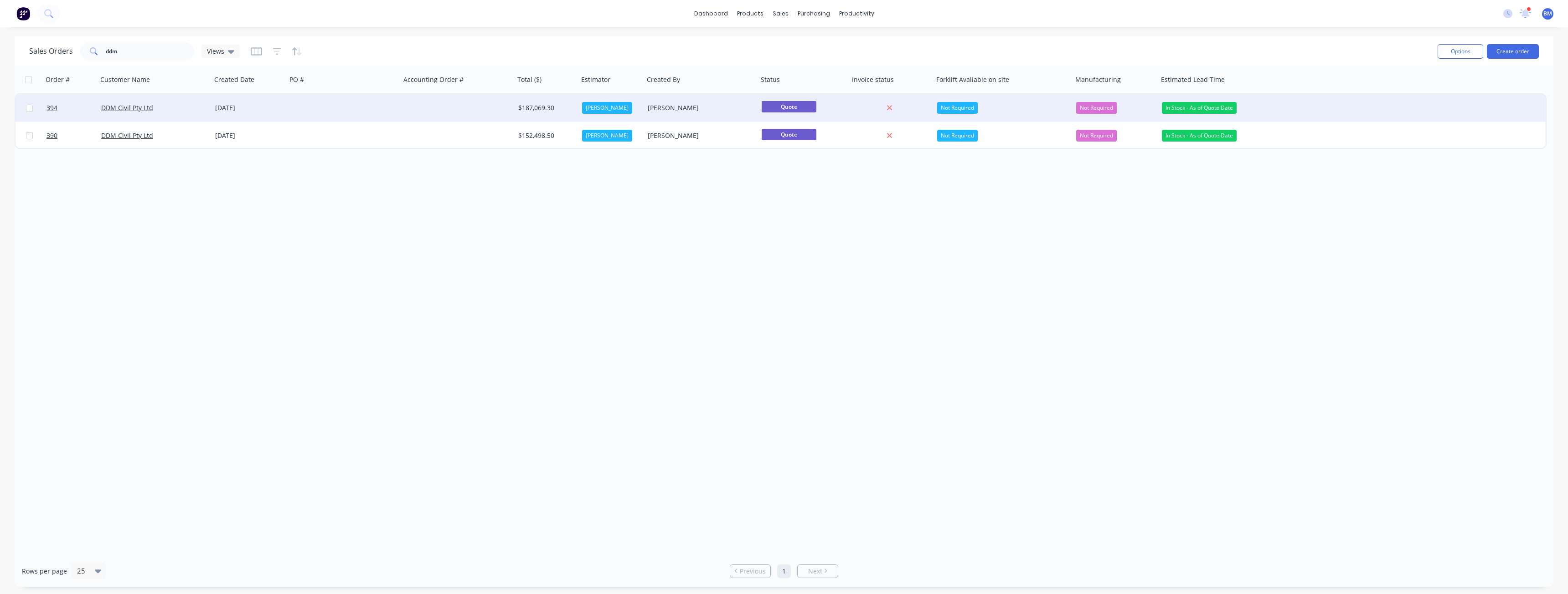
click at [280, 104] on div "[DATE]" at bounding box center [249, 108] width 68 height 9
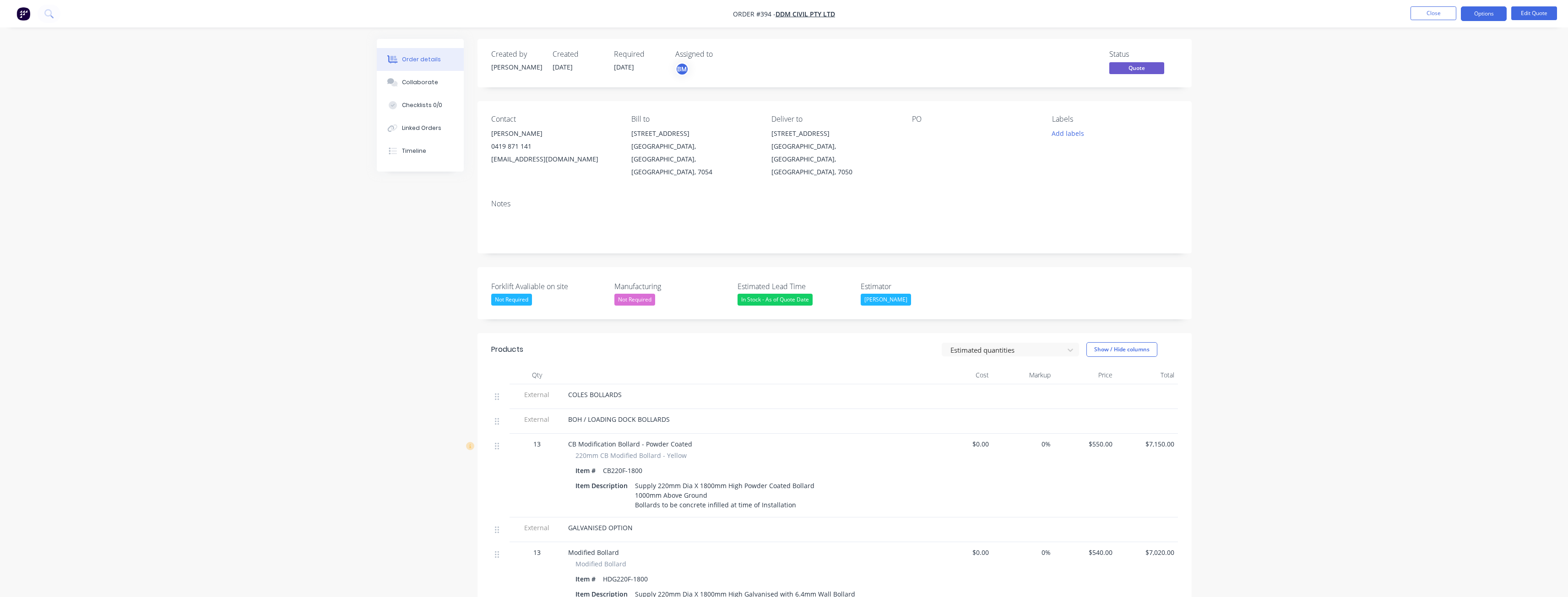
drag, startPoint x: 0, startPoint y: 0, endPoint x: 167, endPoint y: 116, distance: 203.3
